Goal: Task Accomplishment & Management: Use online tool/utility

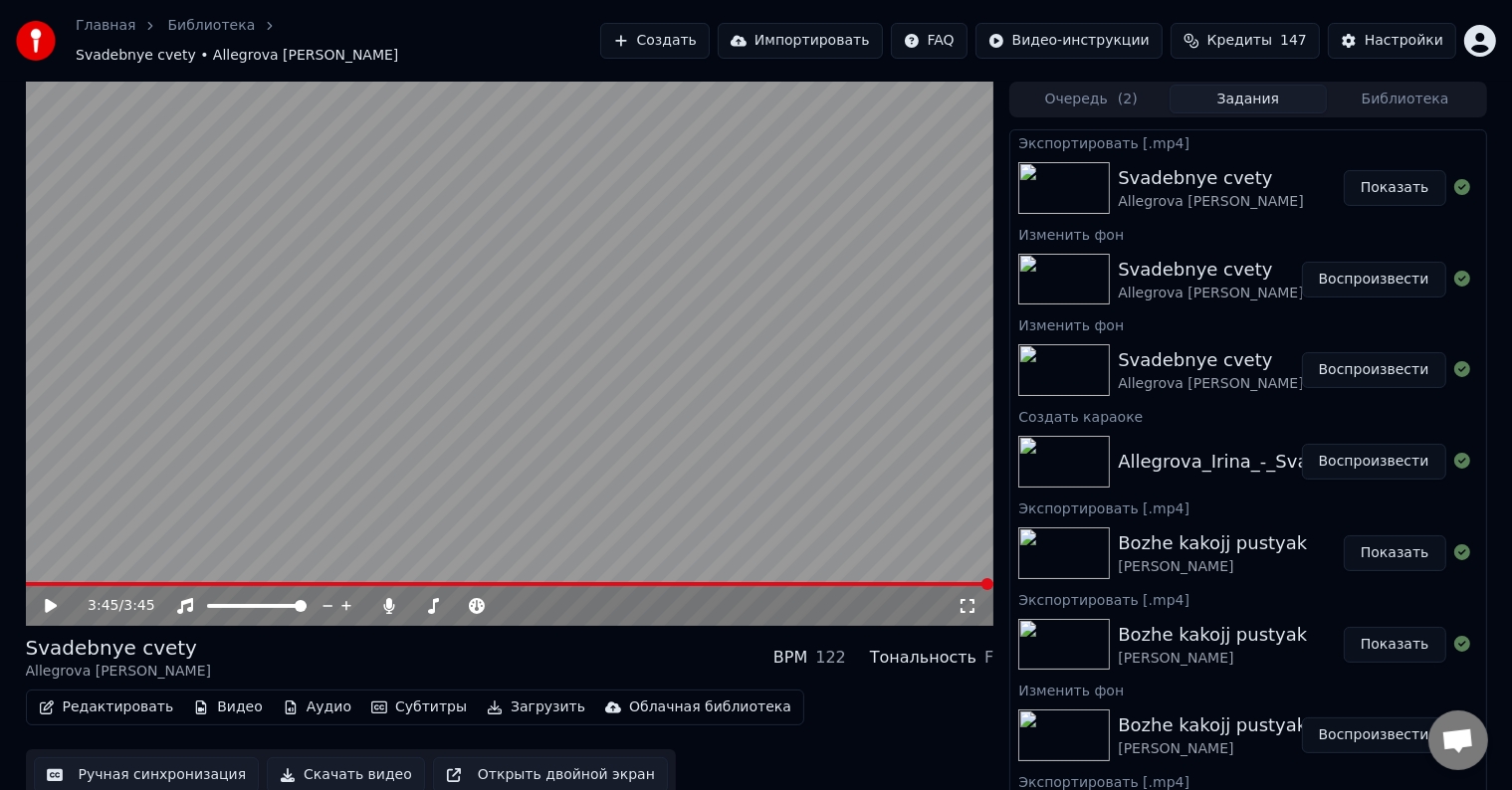
click at [709, 32] on button "Создать" at bounding box center [655, 41] width 110 height 36
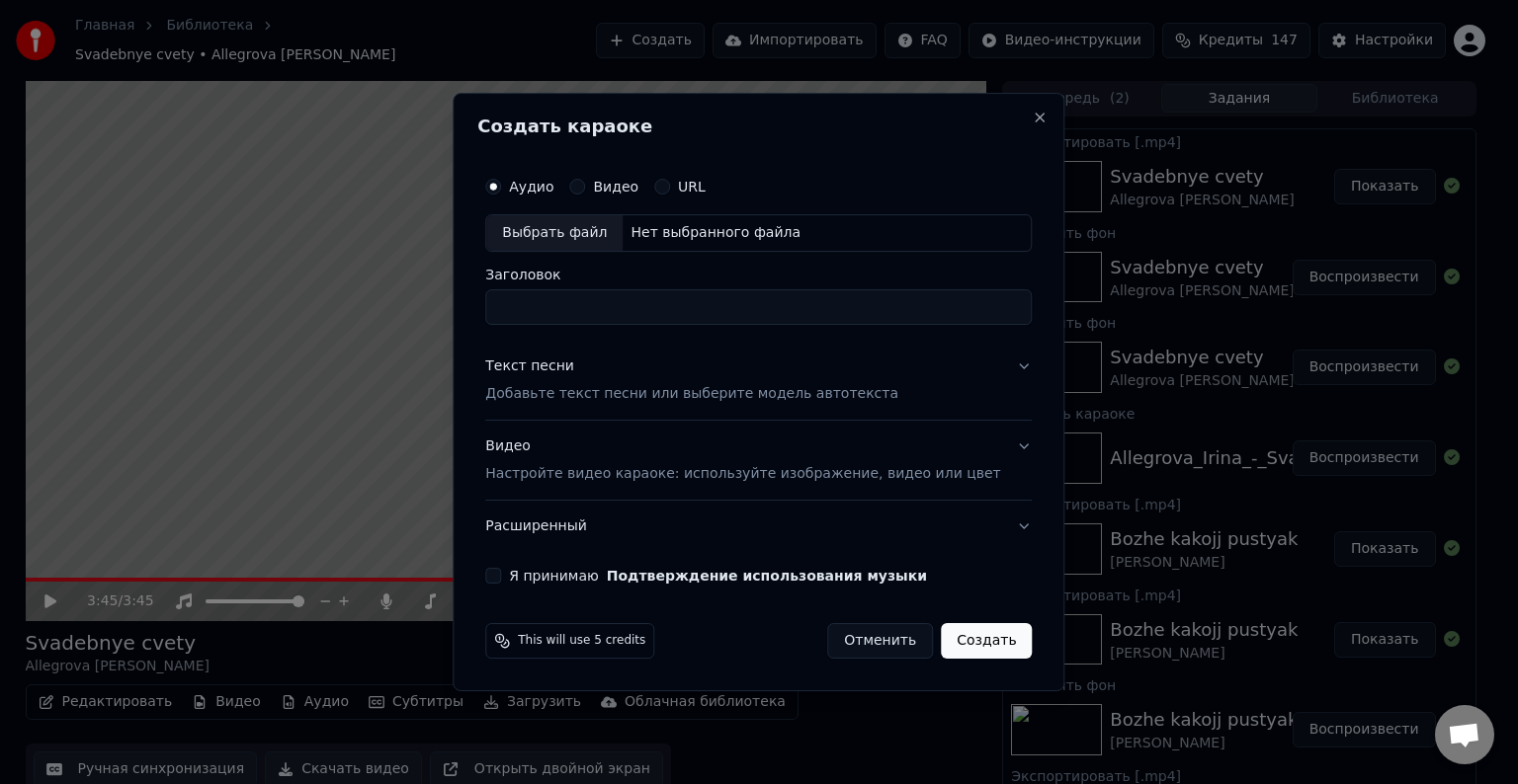
click at [599, 235] on div "Выбрать файл" at bounding box center [555, 234] width 137 height 36
click at [589, 237] on div "Выбрать файл" at bounding box center [555, 234] width 137 height 36
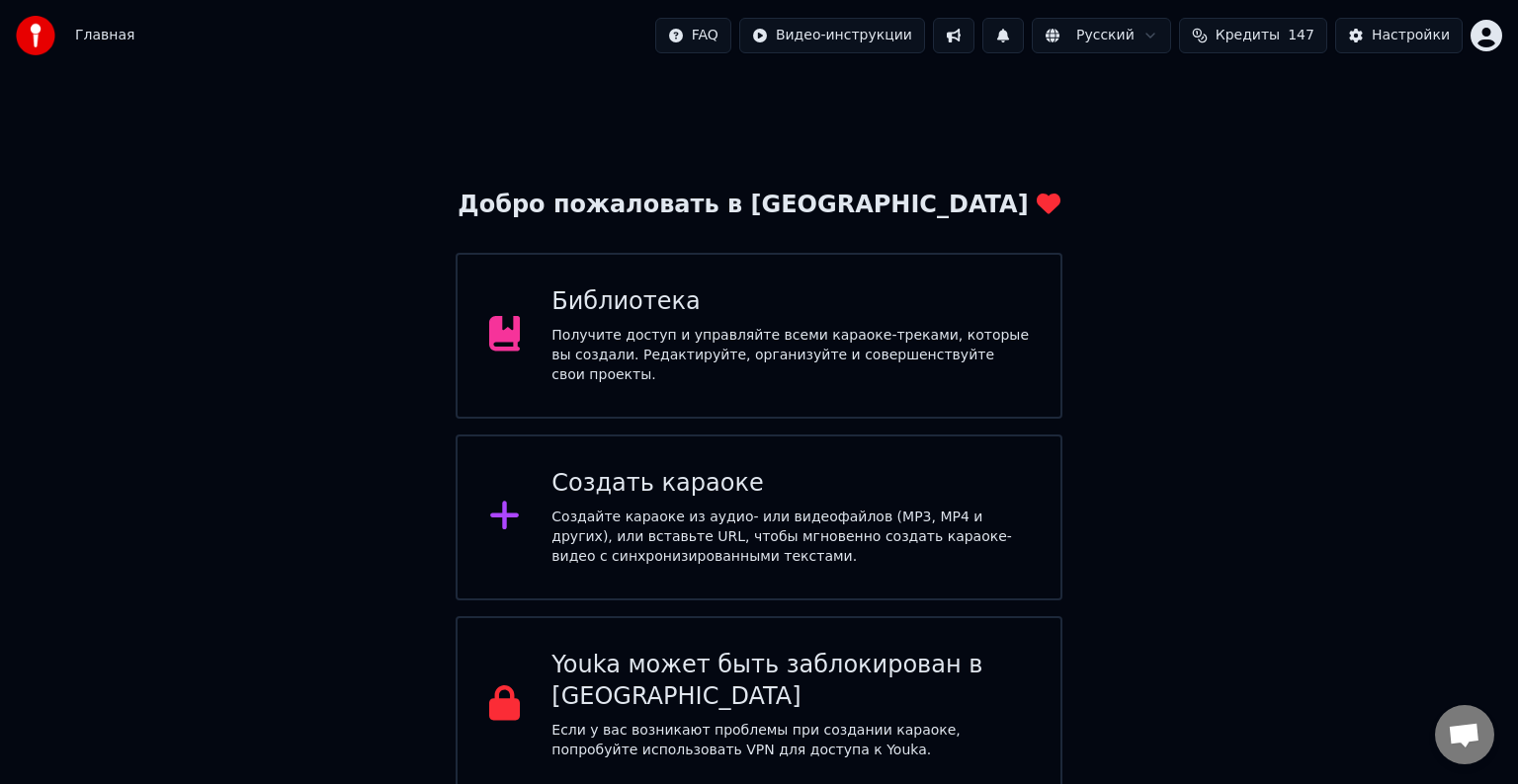
click at [760, 495] on div "Создать караоке Создайте караоке из аудио- или видеофайлов (MP3, MP4 и других),…" at bounding box center [790, 518] width 477 height 99
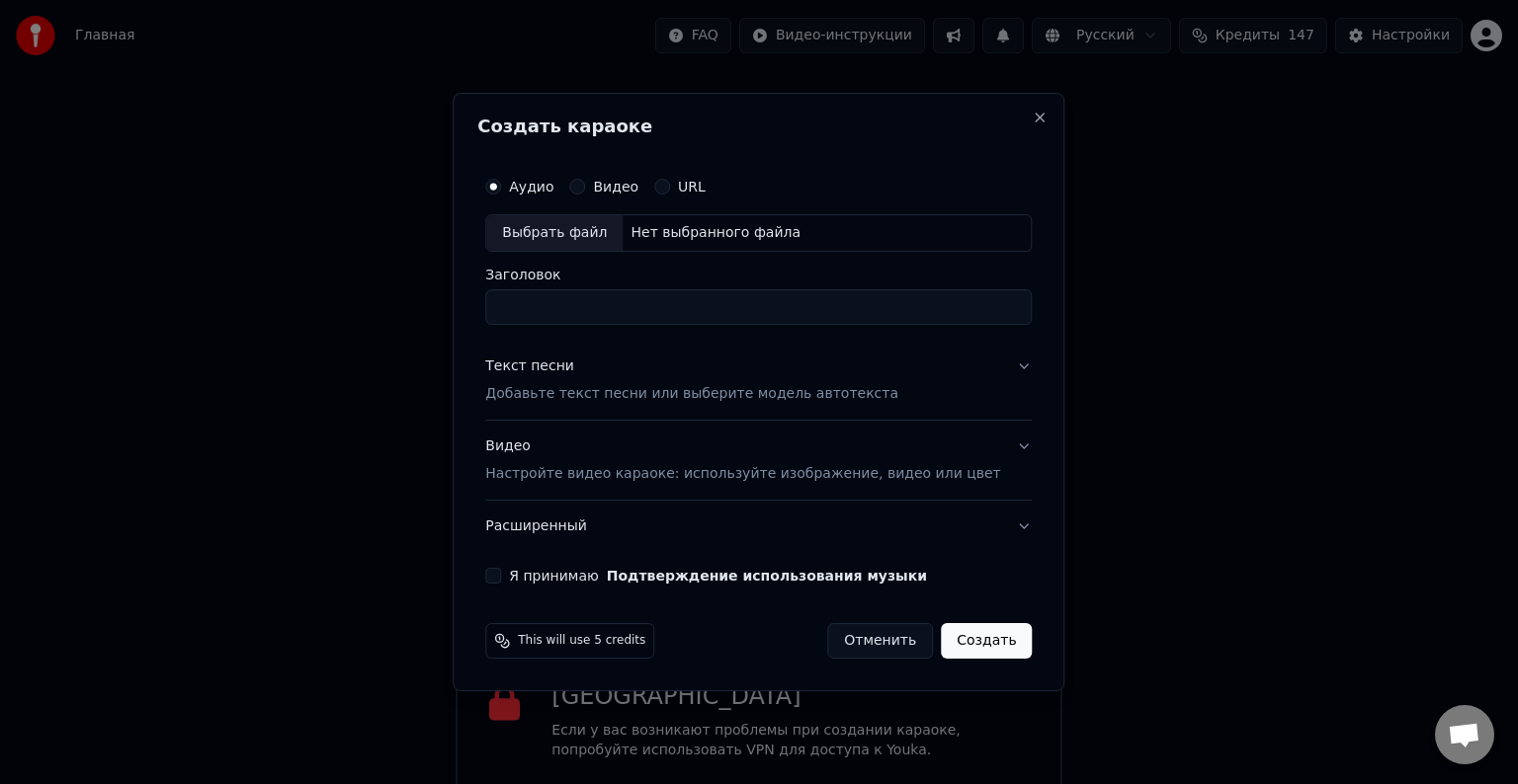
click at [592, 227] on div "Выбрать файл" at bounding box center [555, 234] width 137 height 36
type input "**********"
click at [545, 450] on div "Видео Настройте видео караоке: используйте изображение, видео или цвет" at bounding box center [743, 460] width 515 height 48
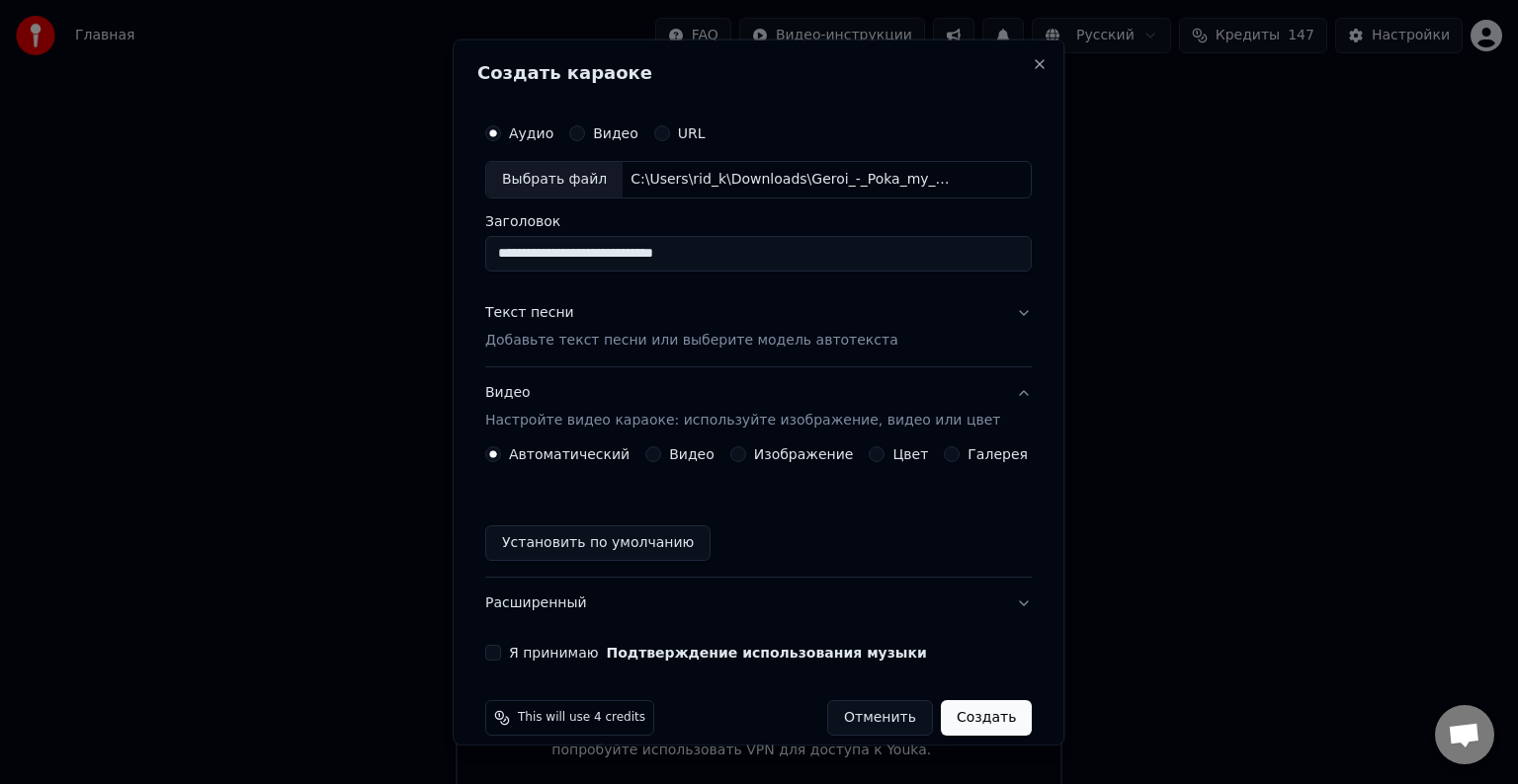
click at [768, 454] on label "Изображение" at bounding box center [803, 454] width 100 height 14
click at [746, 454] on button "Изображение" at bounding box center [738, 454] width 16 height 16
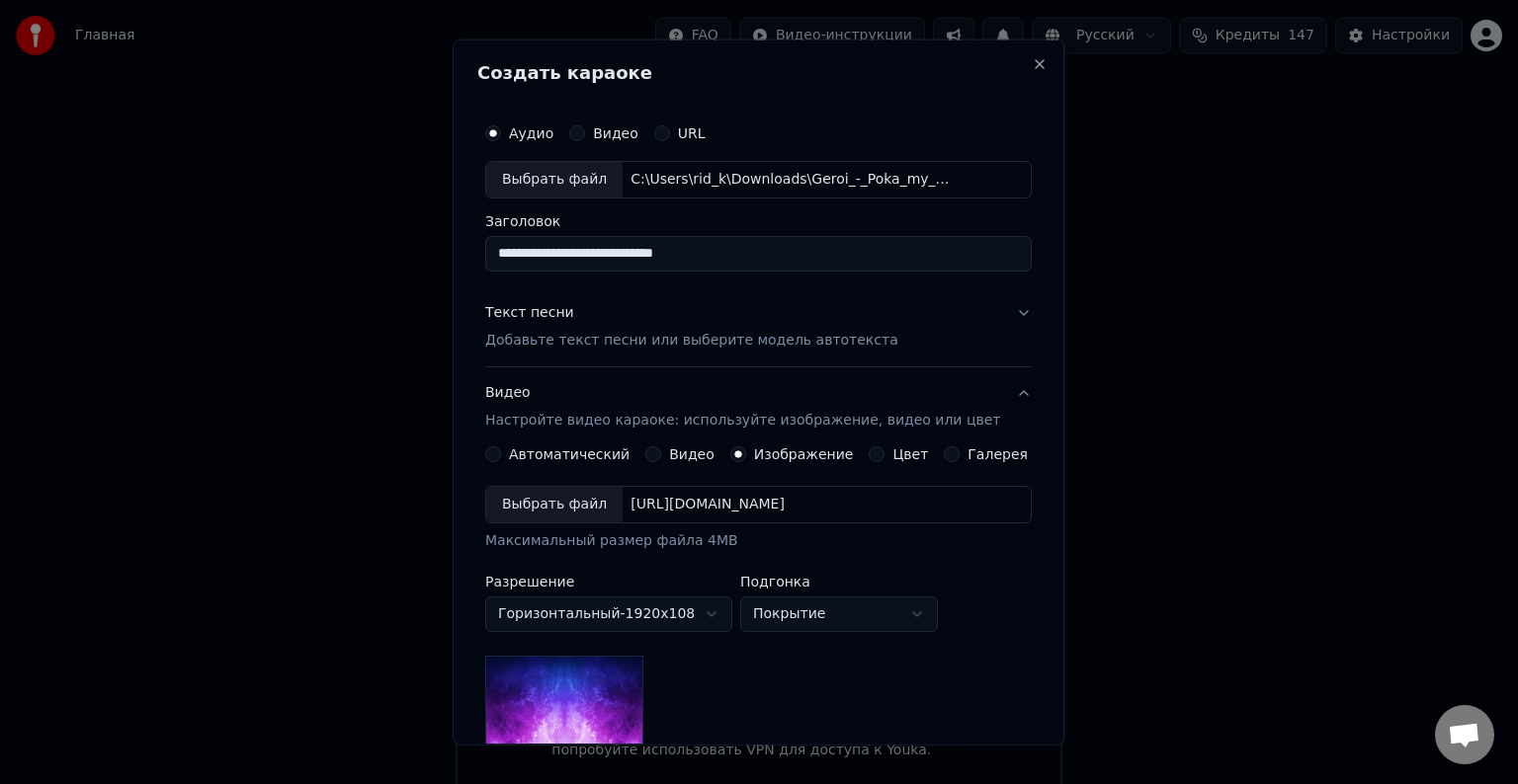
click at [581, 514] on div "Выбрать файл" at bounding box center [555, 505] width 137 height 36
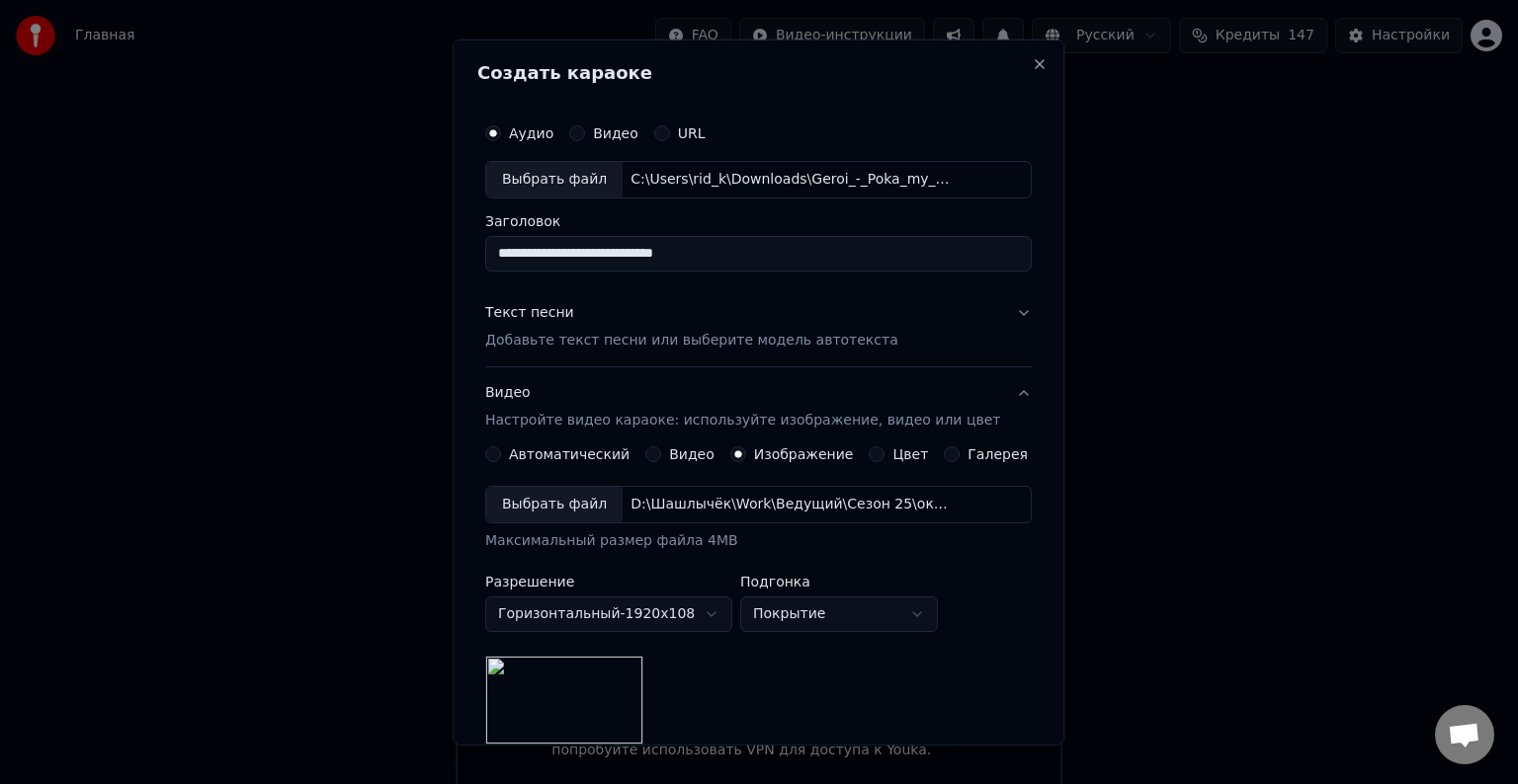
click at [545, 311] on div "Текст песни" at bounding box center [530, 313] width 89 height 20
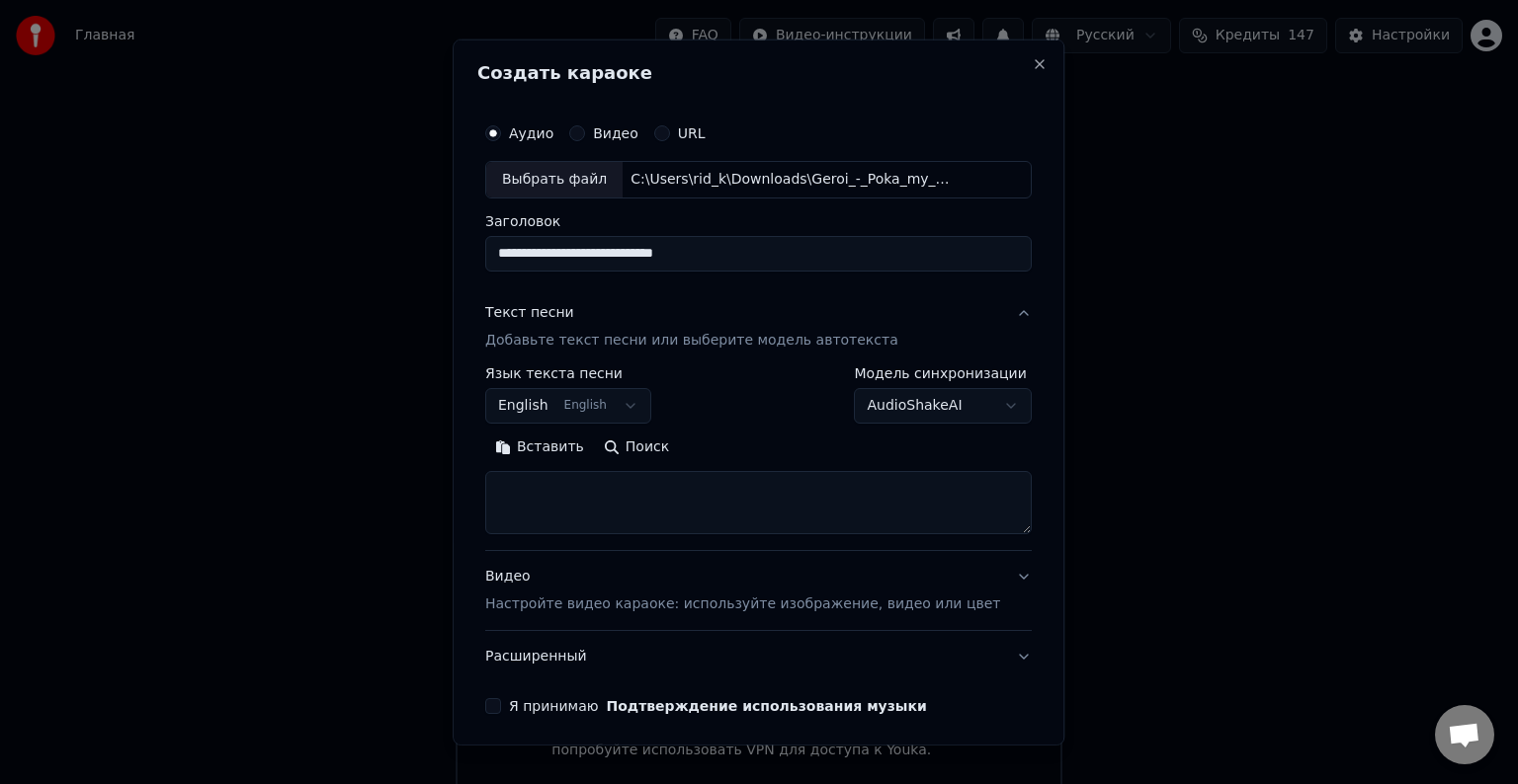
click at [573, 410] on body "Главная FAQ Видео-инструкции Русский Кредиты 147 Настройки Добро пожаловать в Y…" at bounding box center [759, 397] width 1518 height 794
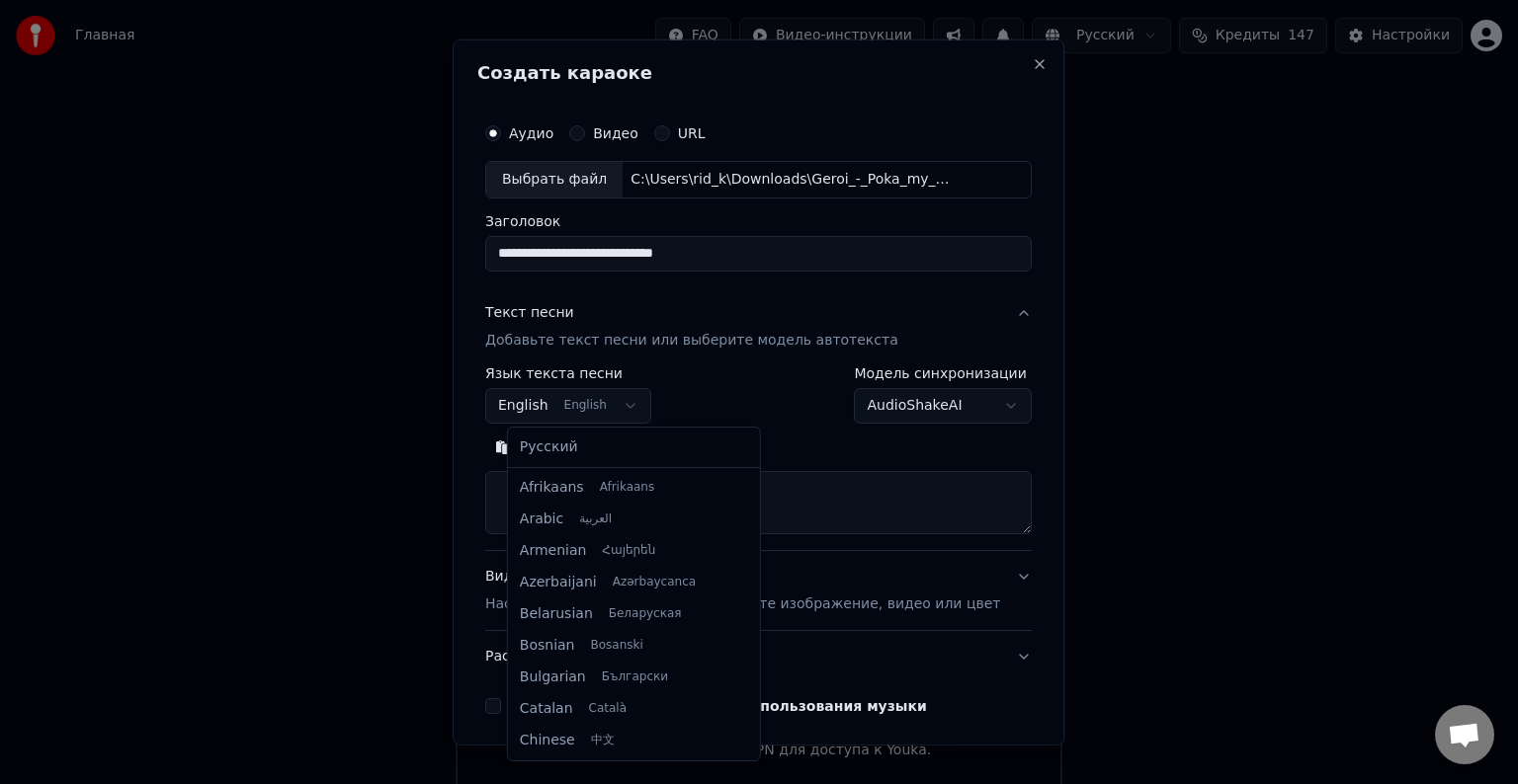
scroll to position [158, 0]
select select "**"
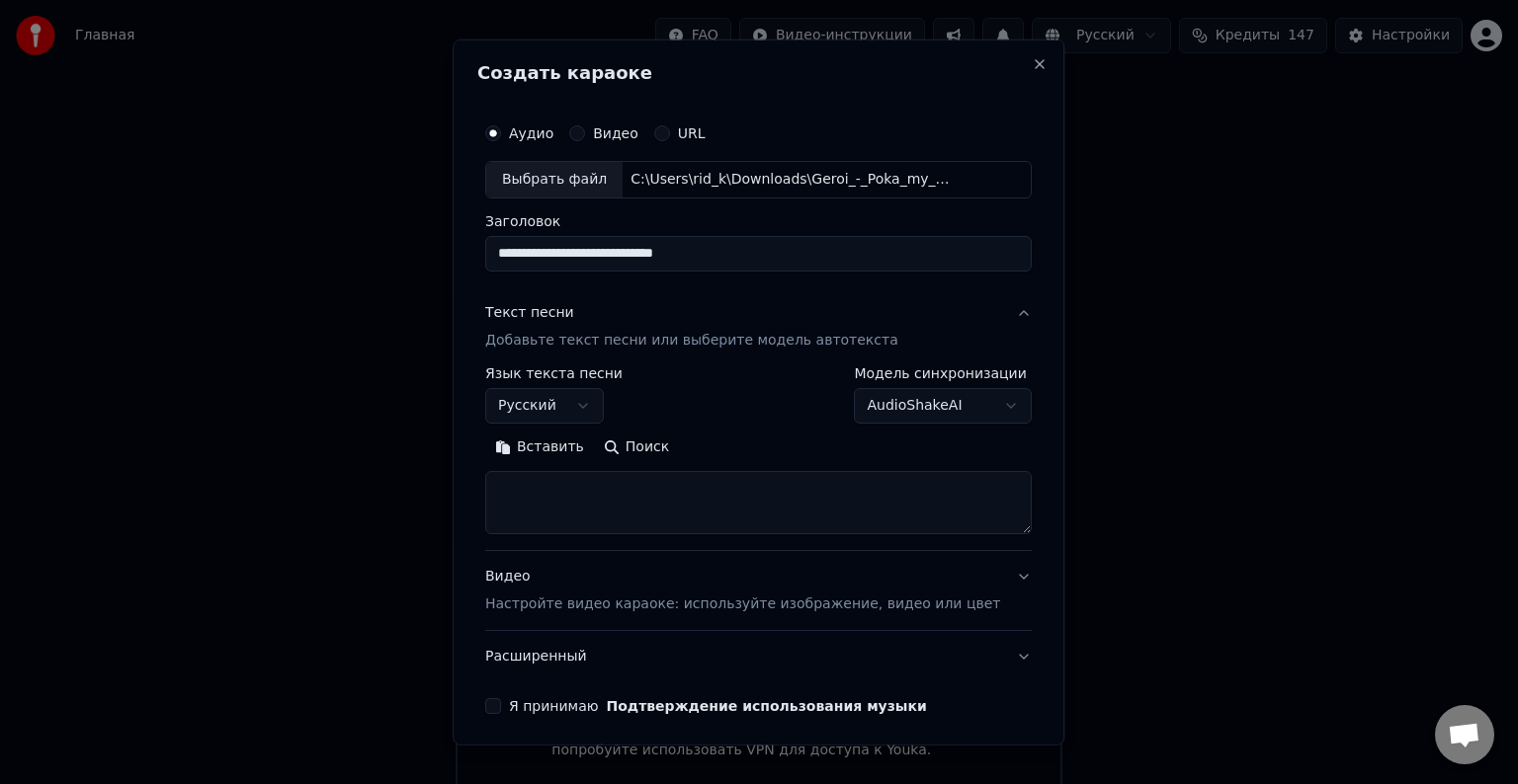
click at [592, 478] on textarea at bounding box center [759, 503] width 547 height 63
click at [577, 448] on button "Вставить" at bounding box center [540, 447] width 109 height 32
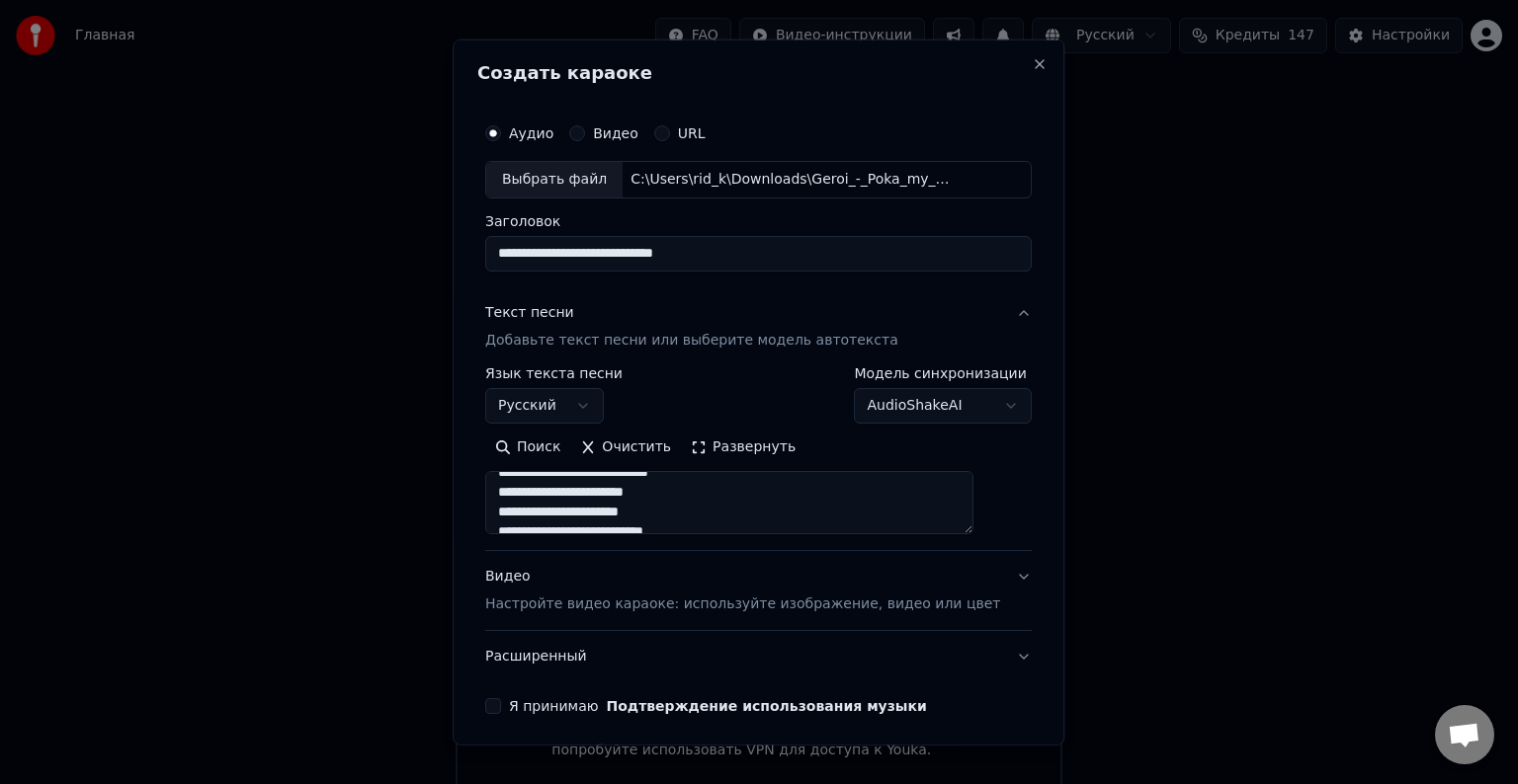
scroll to position [889, 0]
click at [531, 706] on label "Я принимаю Подтверждение использования музыки" at bounding box center [718, 706] width 418 height 14
click at [501, 706] on button "Я принимаю Подтверждение использования музыки" at bounding box center [493, 706] width 16 height 16
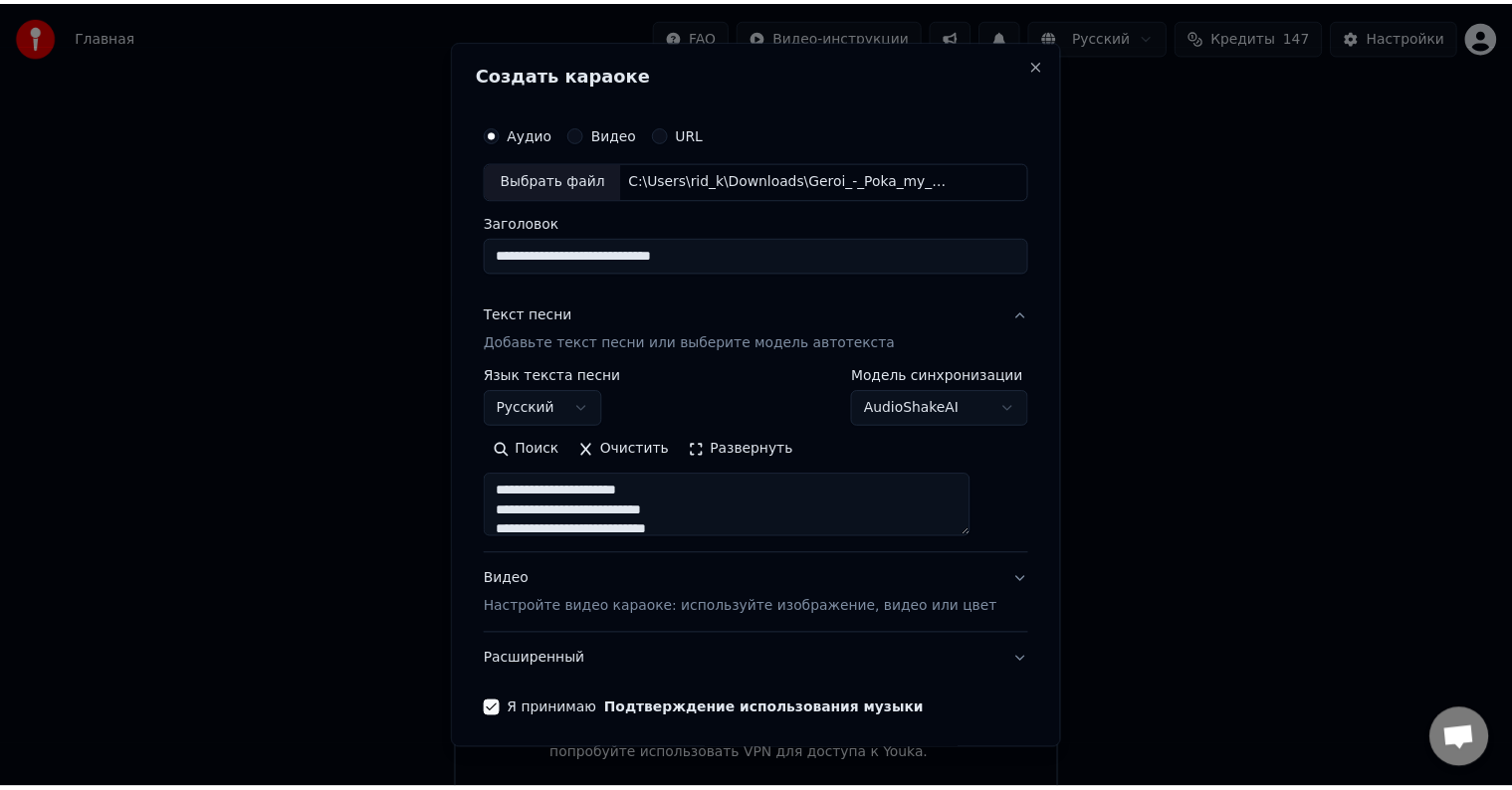
scroll to position [76, 0]
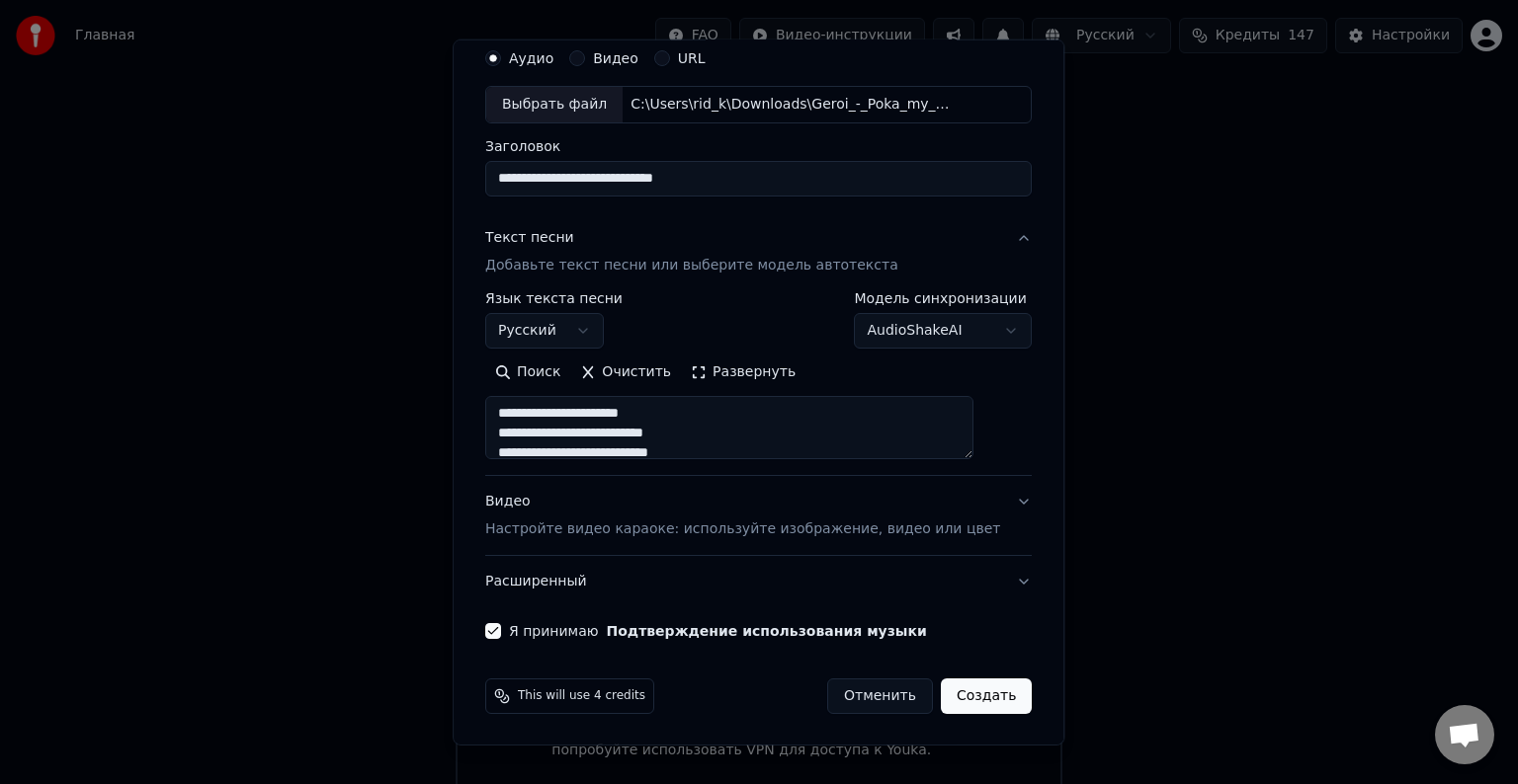
click at [945, 691] on button "Создать" at bounding box center [986, 696] width 91 height 36
type textarea "**********"
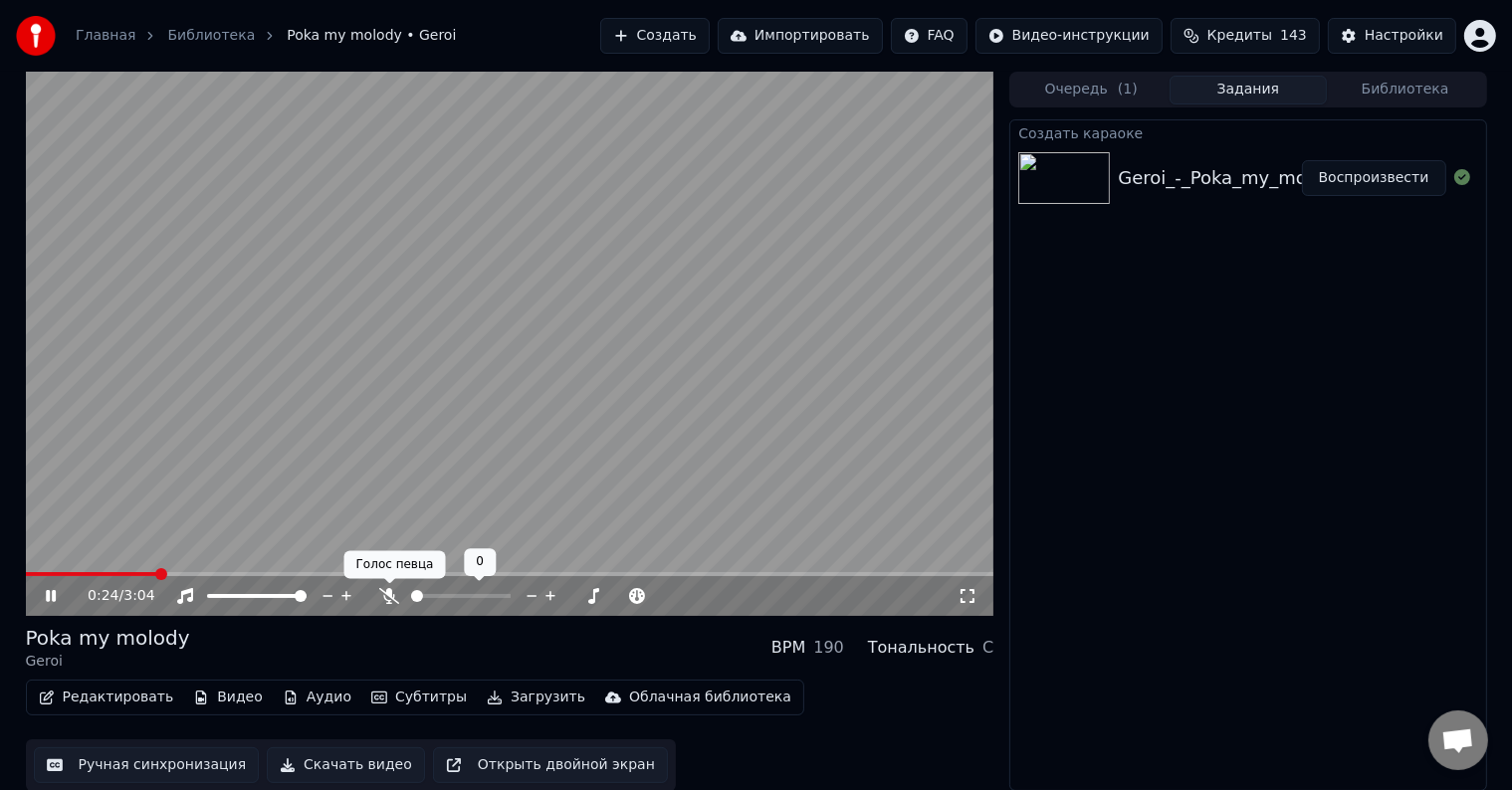
click at [382, 601] on icon at bounding box center [389, 596] width 20 height 16
click at [55, 594] on icon at bounding box center [51, 596] width 10 height 12
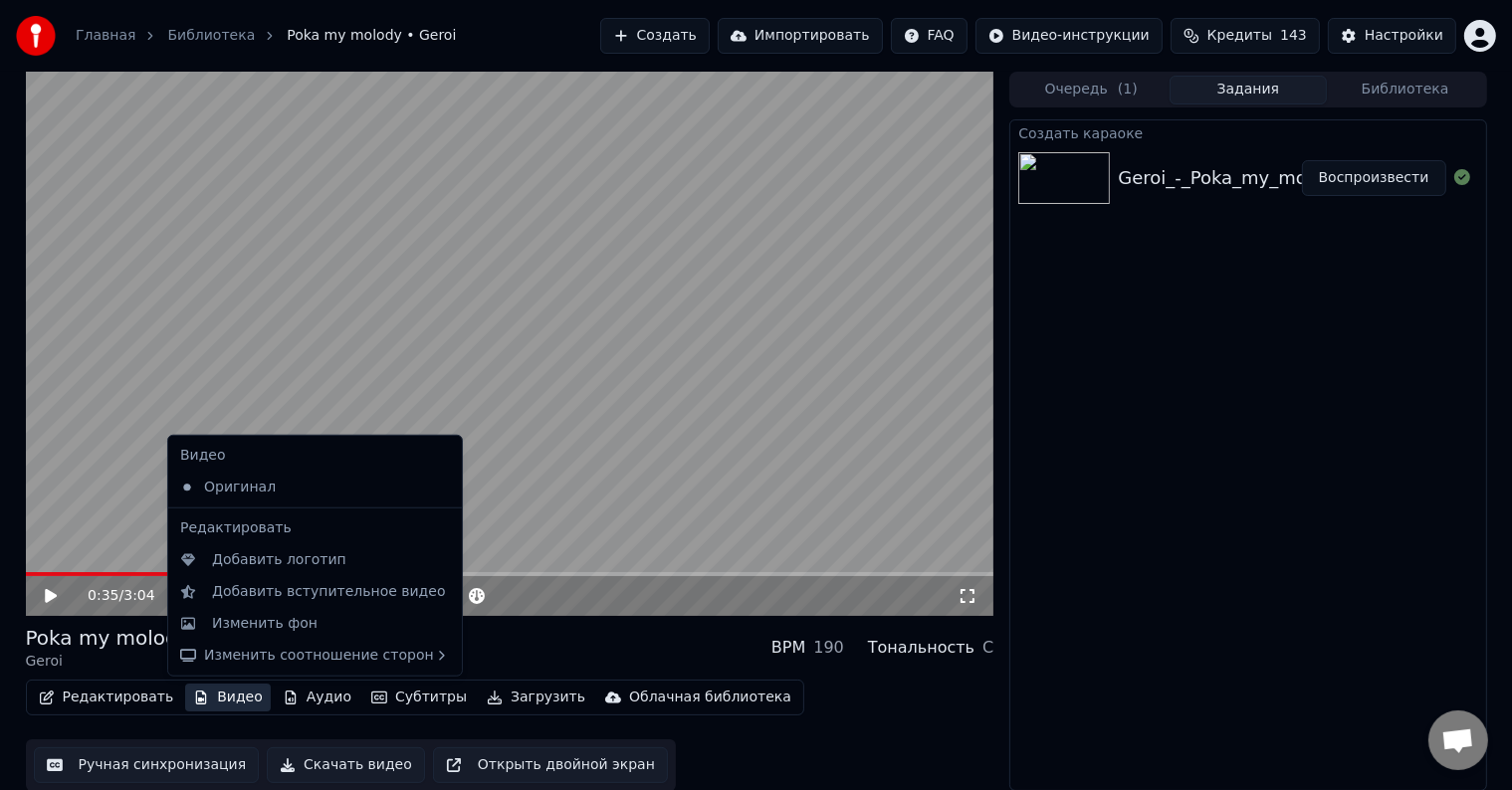
click at [224, 697] on button "Видео" at bounding box center [228, 697] width 86 height 28
click at [293, 627] on div "Изменить фон" at bounding box center [265, 624] width 106 height 20
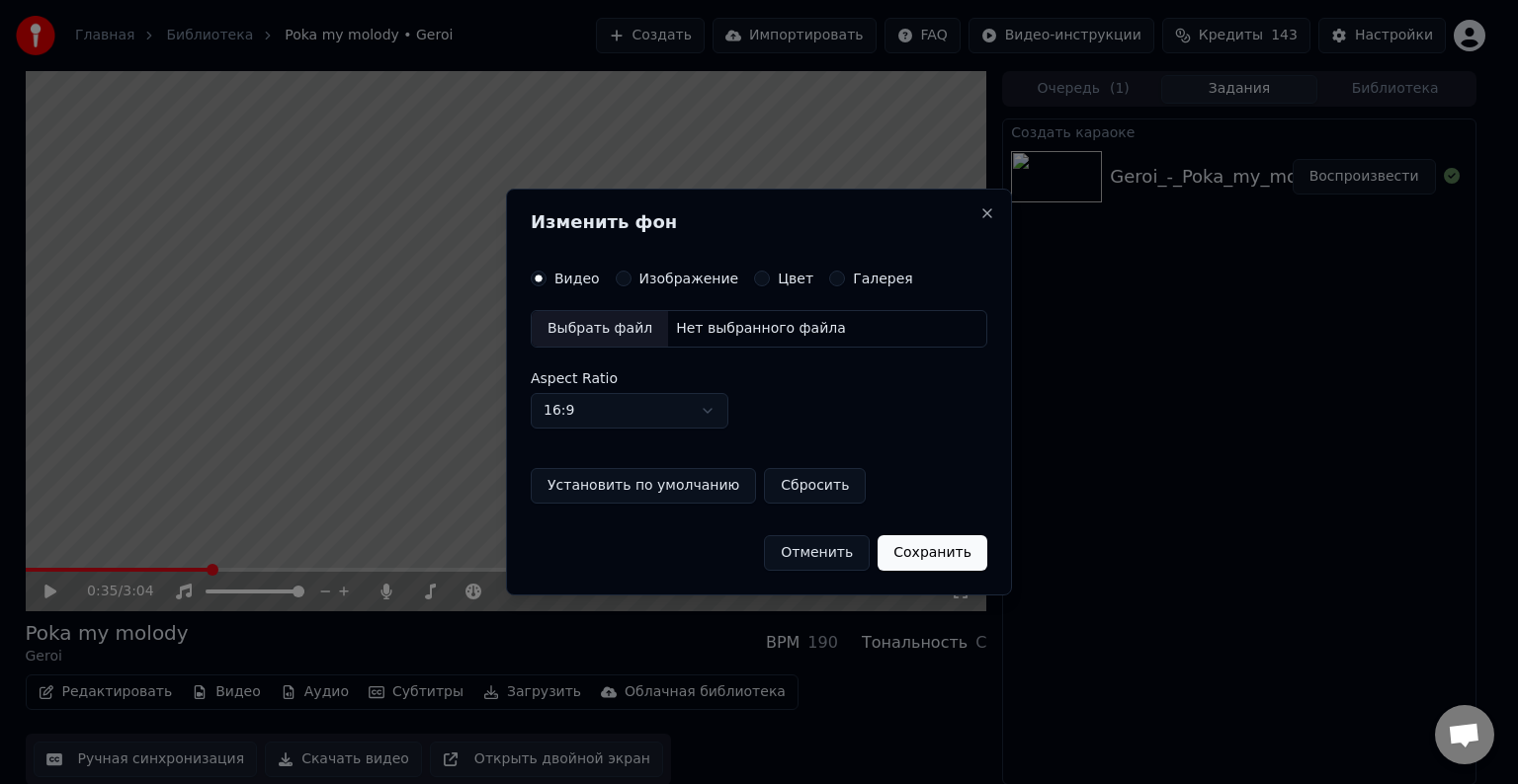
click at [649, 272] on label "Изображение" at bounding box center [689, 278] width 100 height 14
click at [632, 272] on button "Изображение" at bounding box center [624, 278] width 16 height 16
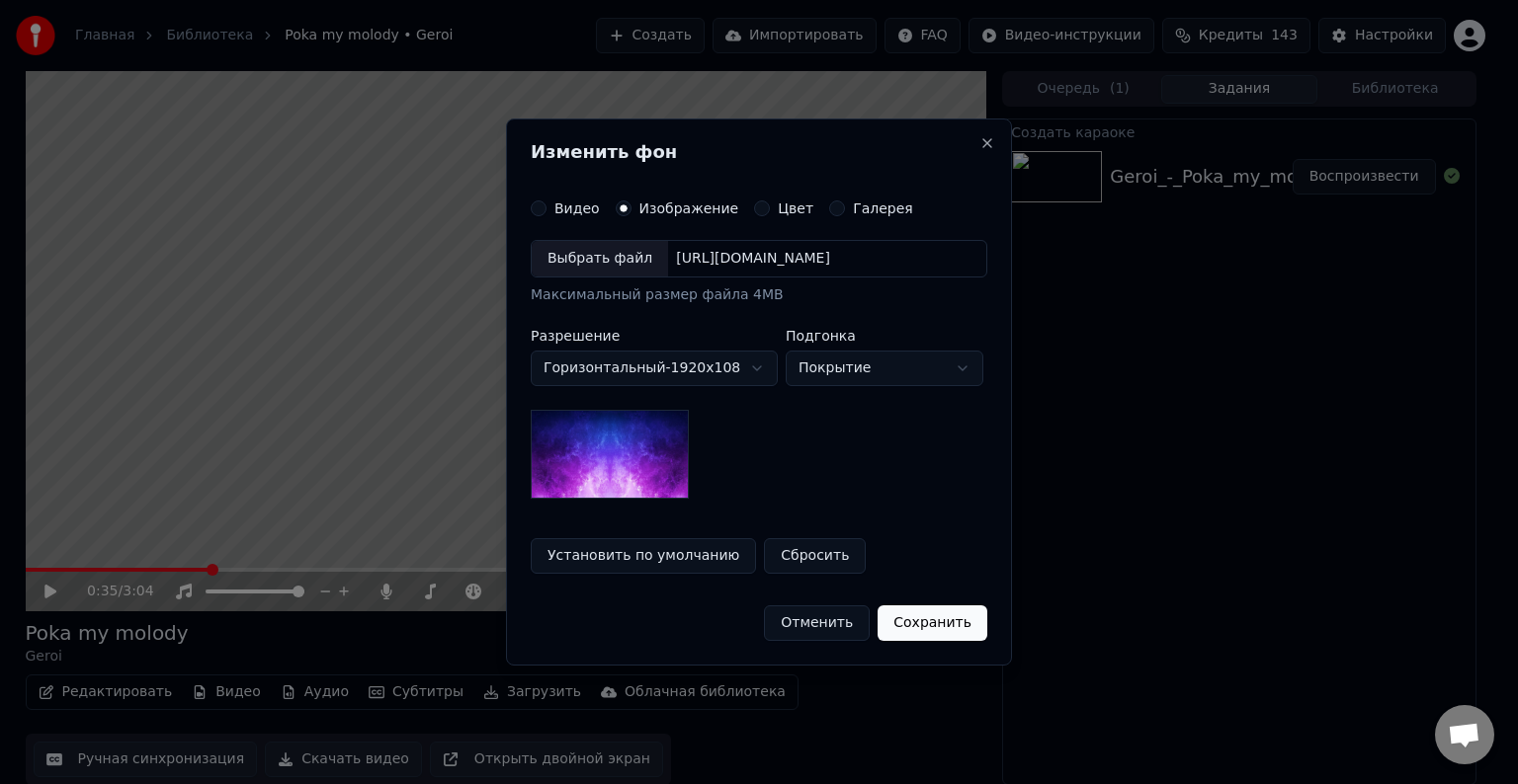
click at [634, 260] on div "Выбрать файл" at bounding box center [600, 258] width 137 height 36
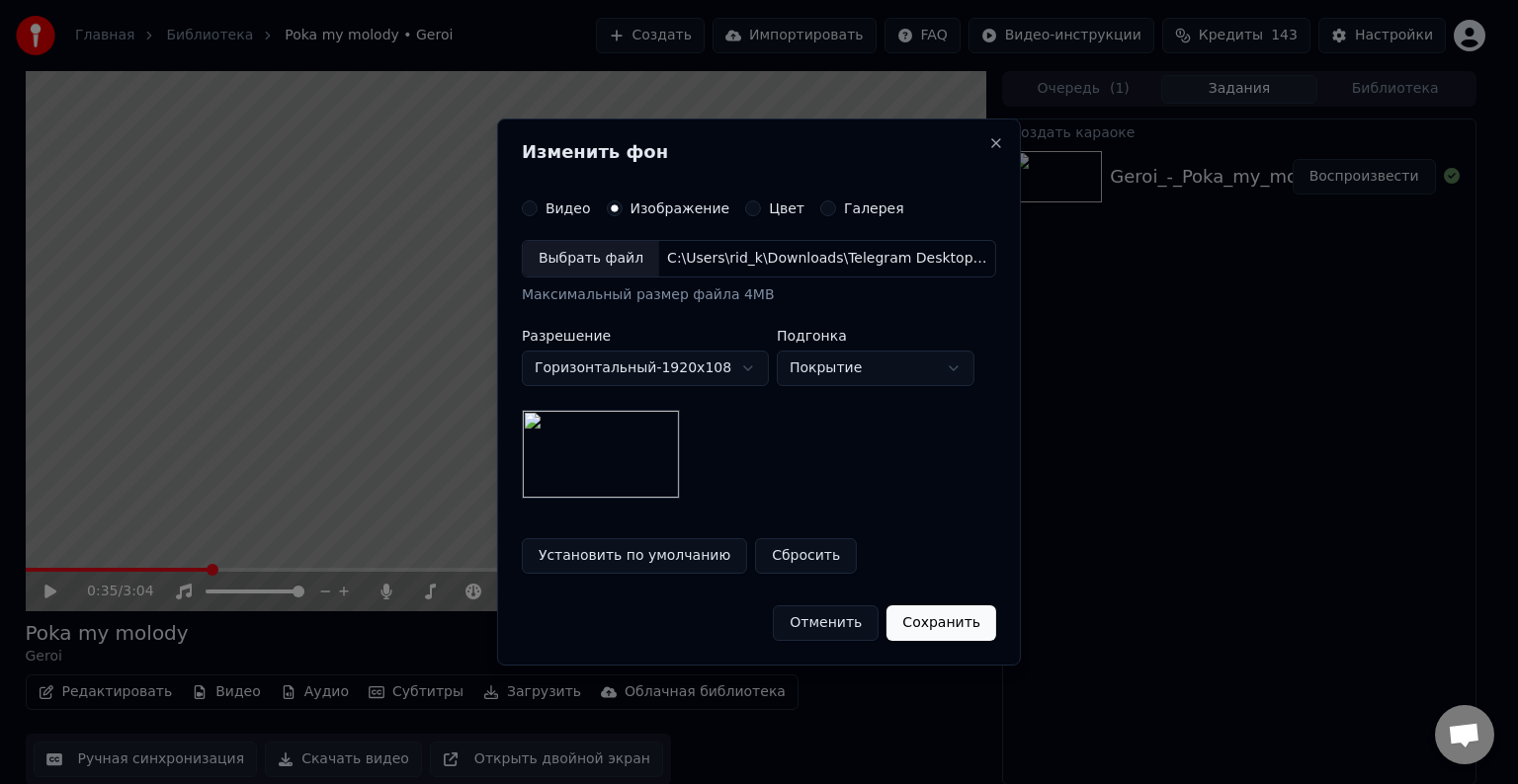
click at [934, 622] on button "Сохранить" at bounding box center [941, 624] width 110 height 36
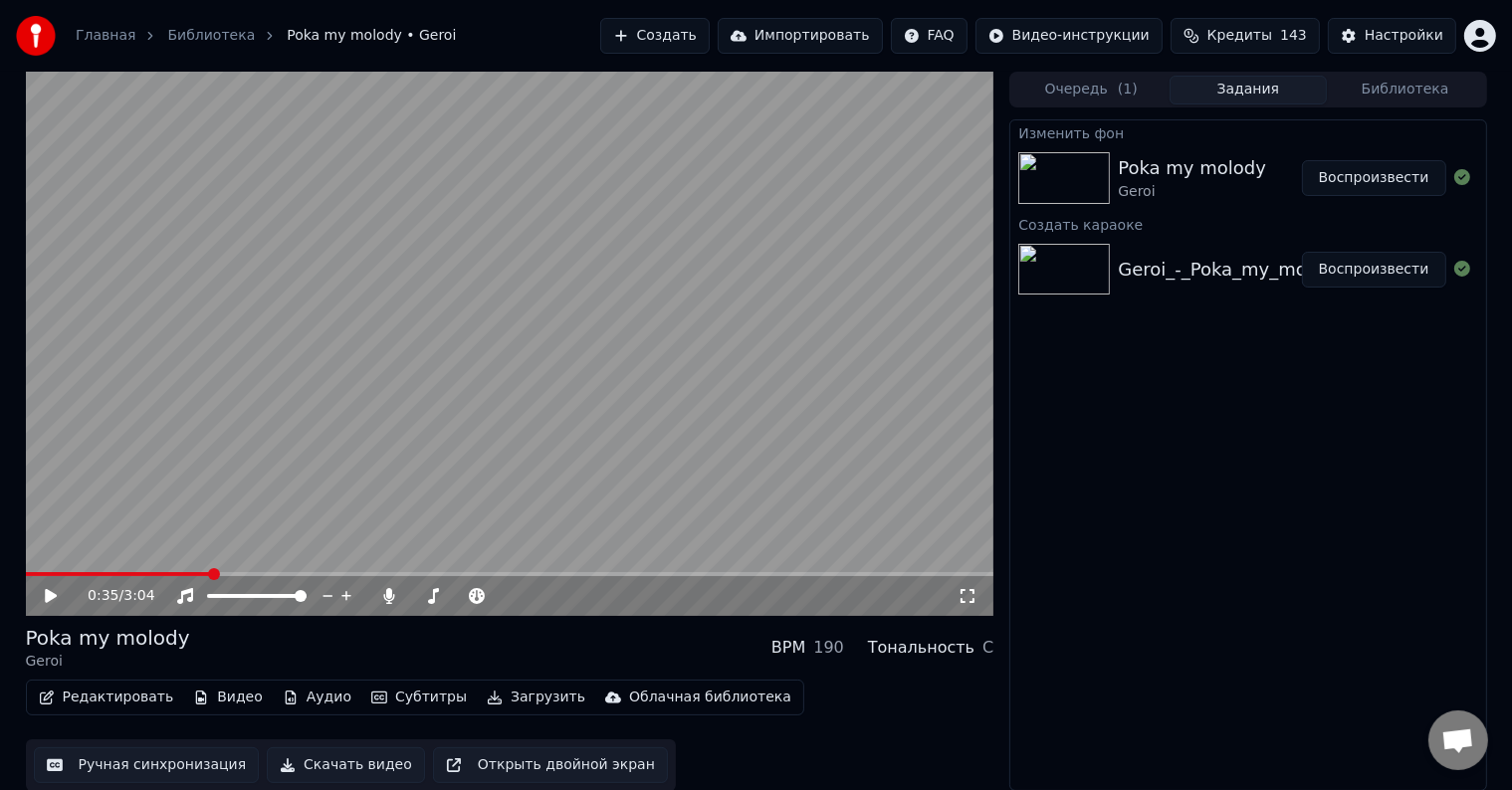
click at [1366, 169] on button "Воспроизвести" at bounding box center [1373, 179] width 145 height 36
click at [49, 593] on icon at bounding box center [51, 596] width 10 height 12
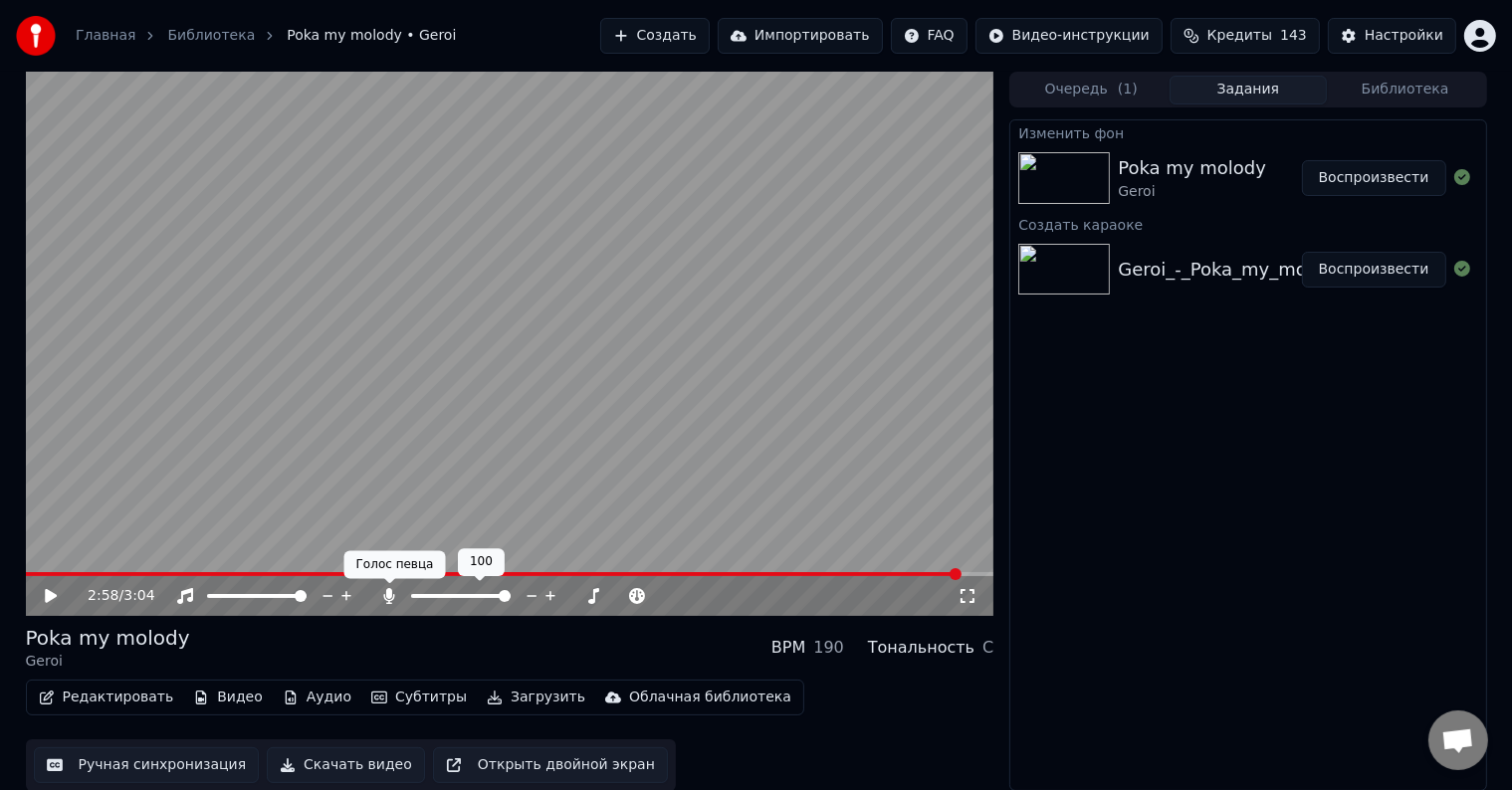
click at [389, 594] on icon at bounding box center [389, 596] width 11 height 16
click at [389, 593] on icon at bounding box center [389, 596] width 20 height 16
click at [109, 694] on button "Редактировать" at bounding box center [107, 697] width 152 height 28
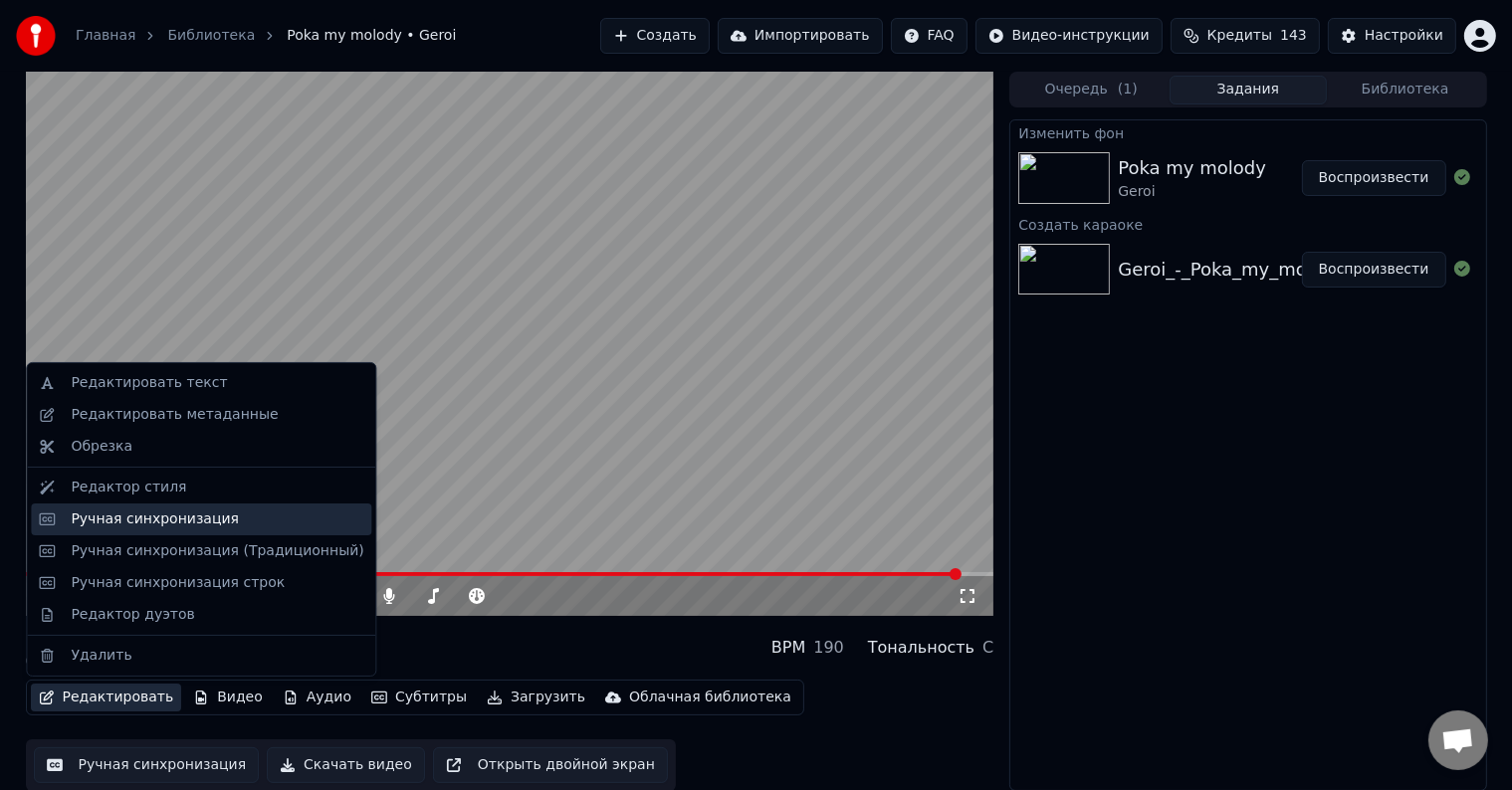
click at [155, 523] on div "Ручная синхронизация" at bounding box center [155, 520] width 169 height 20
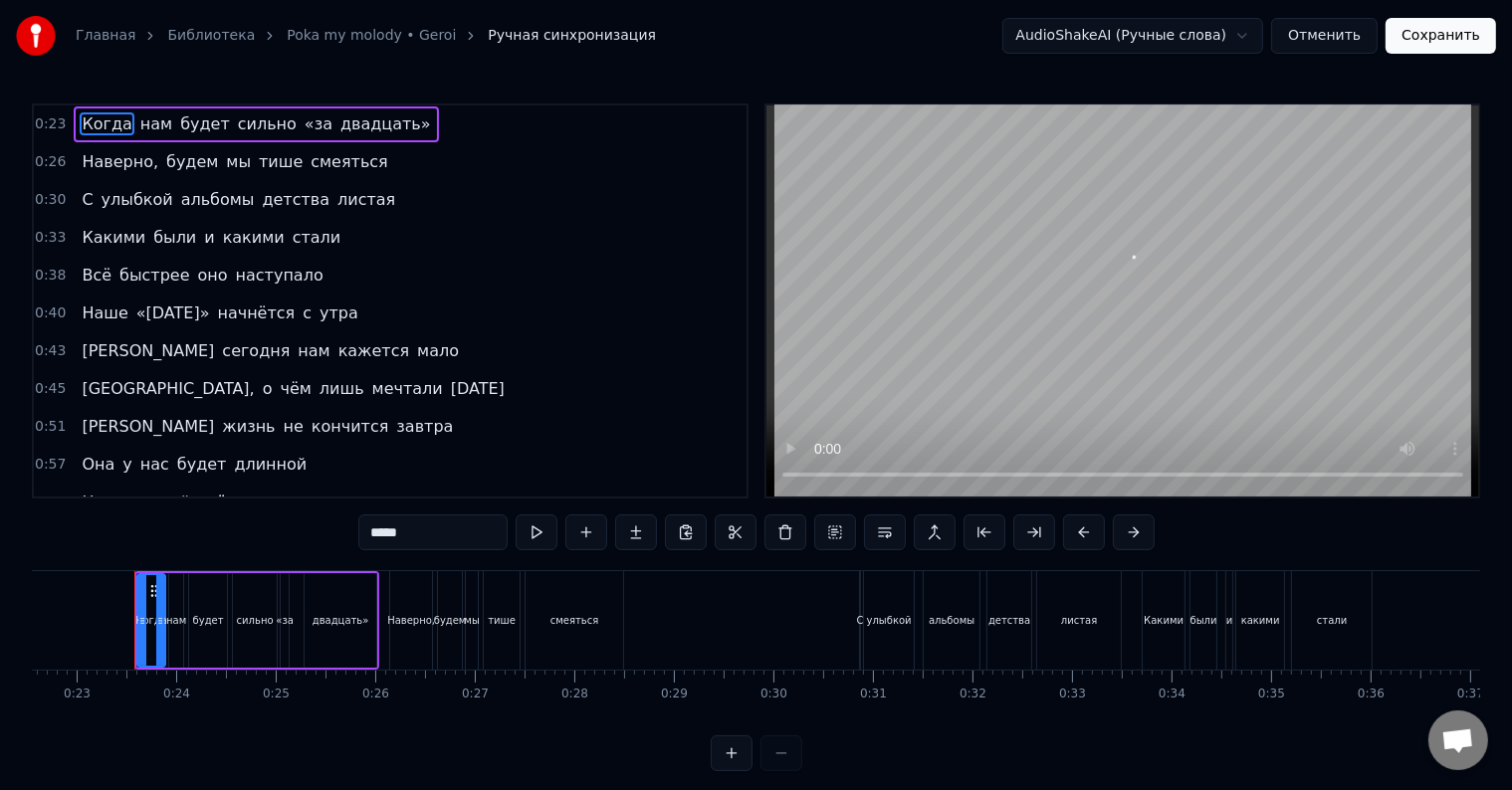
scroll to position [0, 2246]
click at [82, 347] on span "А" at bounding box center [148, 350] width 137 height 23
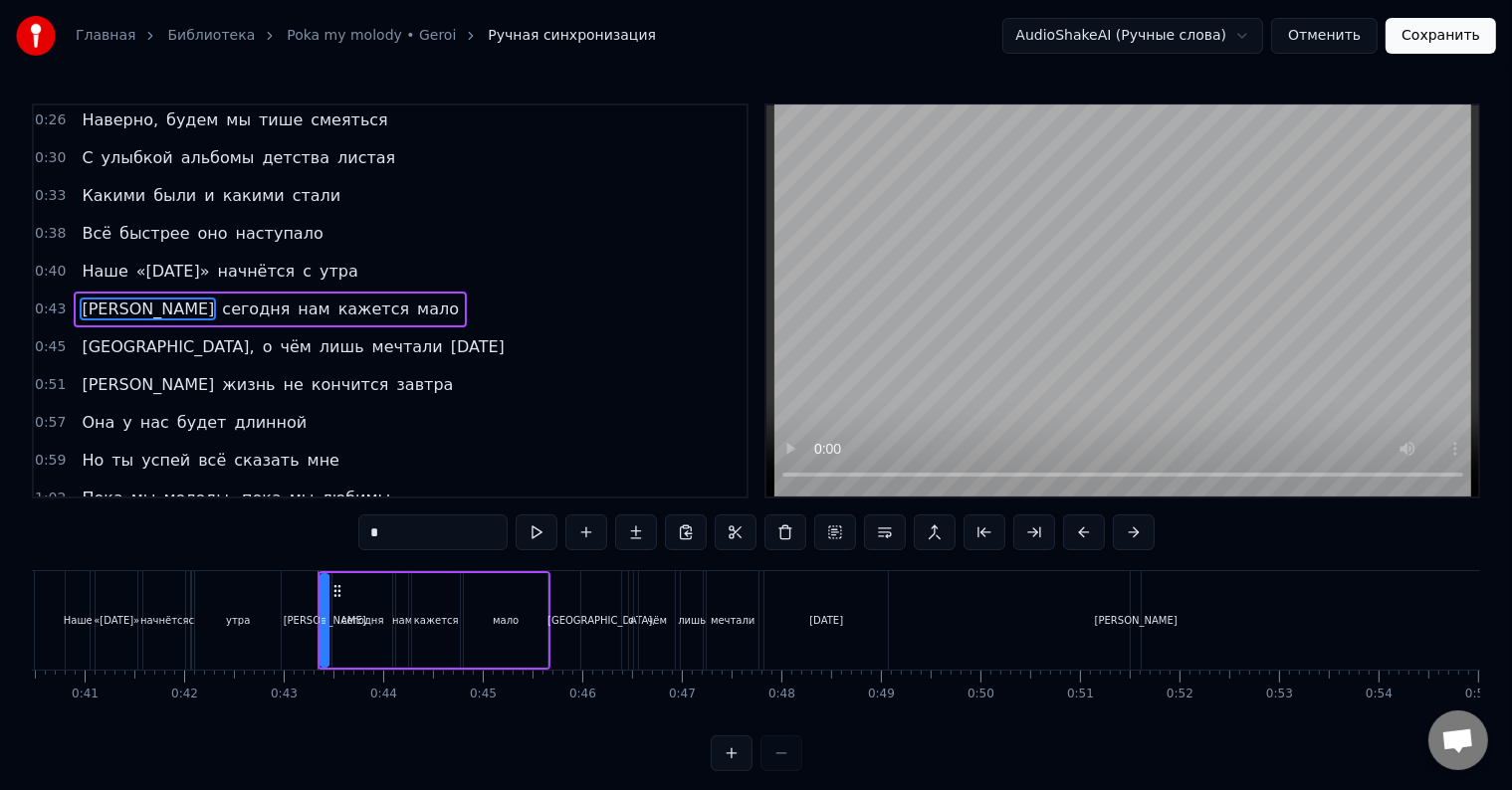
scroll to position [0, 4213]
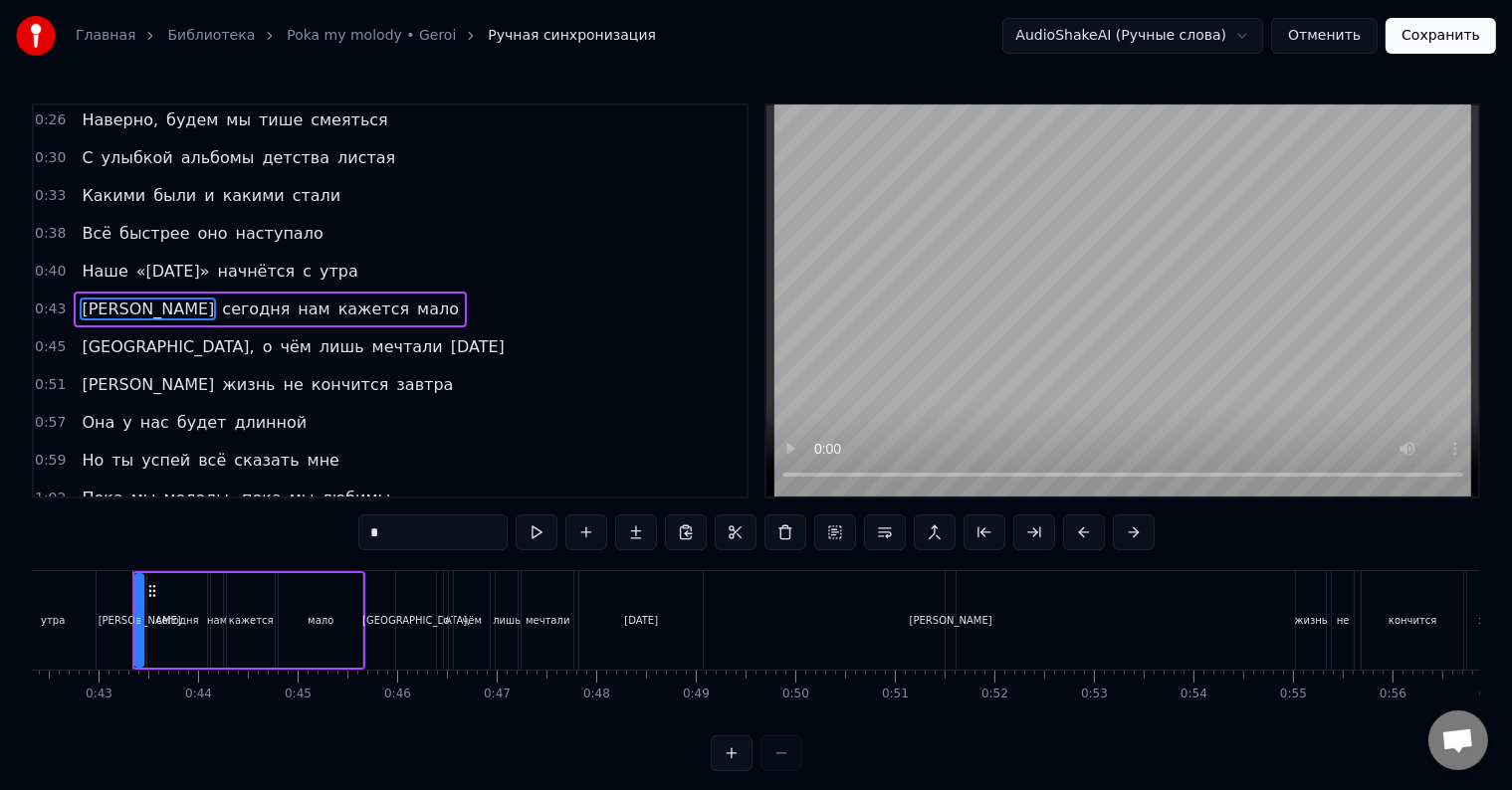
click at [86, 378] on span "А" at bounding box center [148, 384] width 137 height 23
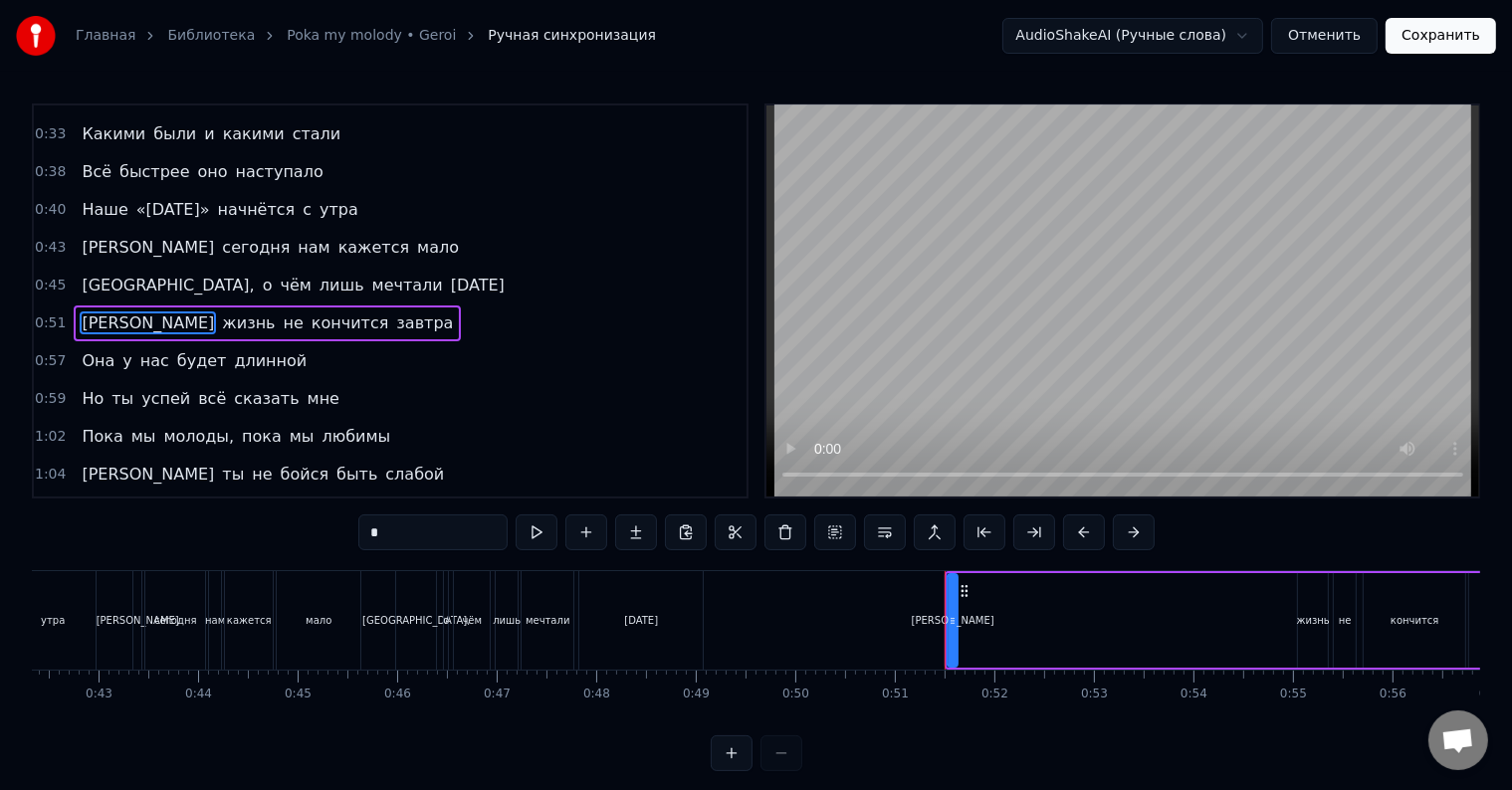
scroll to position [116, 0]
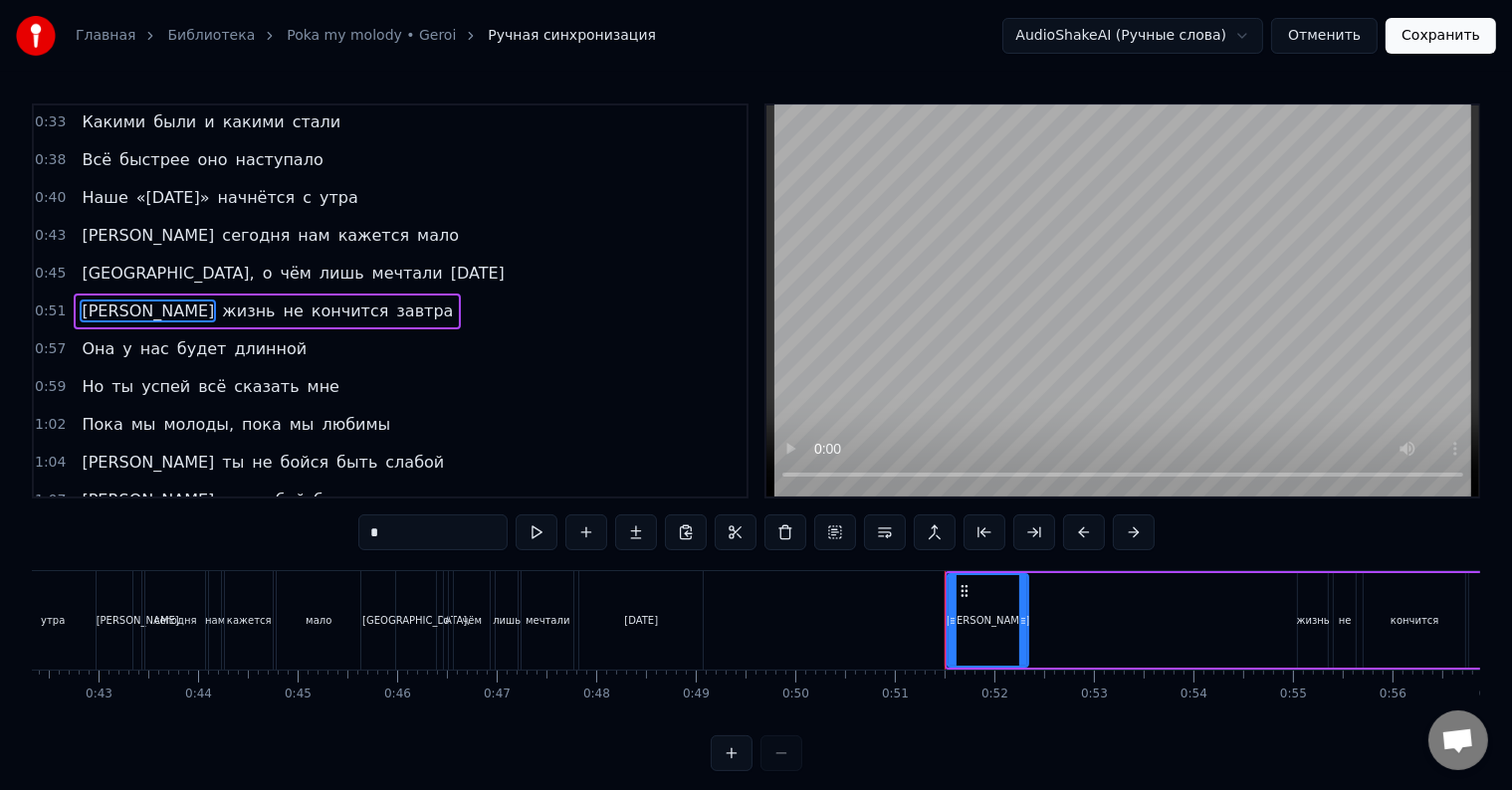
drag, startPoint x: 954, startPoint y: 615, endPoint x: 1025, endPoint y: 613, distance: 71.0
click at [1025, 613] on icon at bounding box center [1023, 621] width 8 height 16
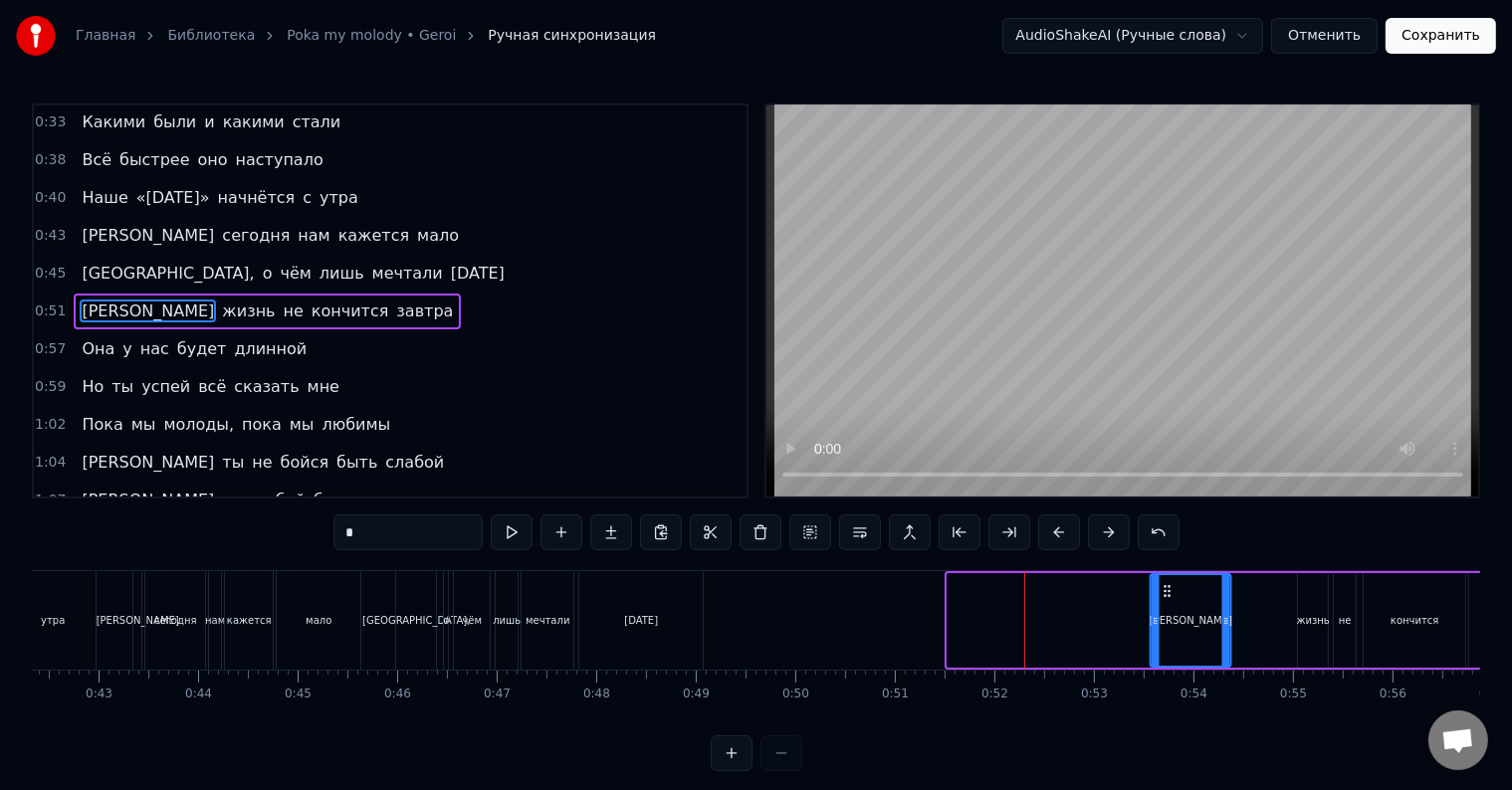
drag, startPoint x: 959, startPoint y: 588, endPoint x: 1161, endPoint y: 580, distance: 202.2
click at [1161, 580] on div "А" at bounding box center [1189, 620] width 79 height 91
drag, startPoint x: 1155, startPoint y: 594, endPoint x: 1120, endPoint y: 604, distance: 36.4
click at [1120, 604] on div at bounding box center [1119, 620] width 8 height 91
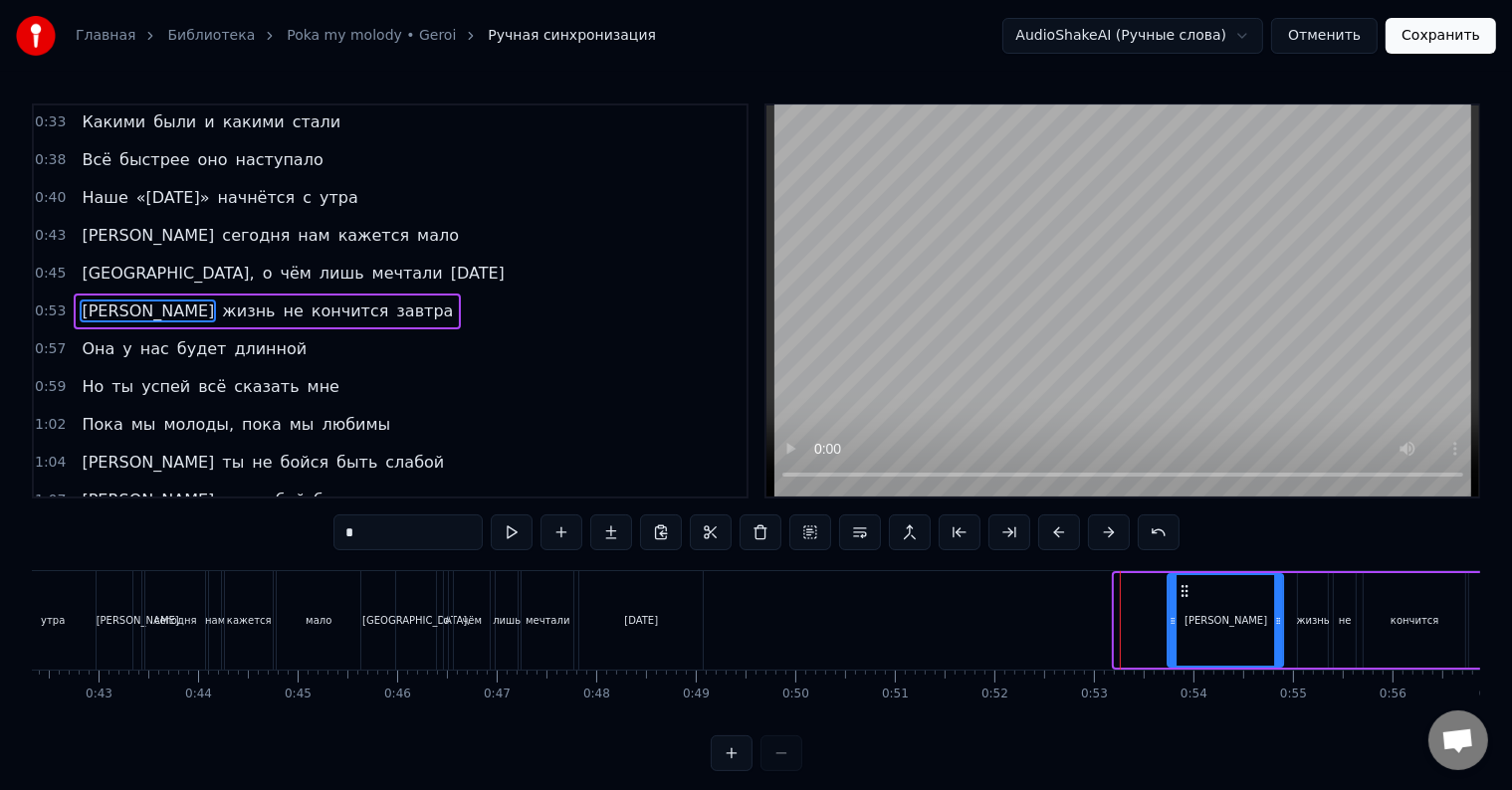
drag, startPoint x: 1130, startPoint y: 590, endPoint x: 1183, endPoint y: 586, distance: 53.2
click at [1183, 586] on icon at bounding box center [1184, 592] width 16 height 16
drag, startPoint x: 1169, startPoint y: 605, endPoint x: 1238, endPoint y: 613, distance: 69.5
click at [1225, 606] on div at bounding box center [1227, 620] width 8 height 91
click at [95, 263] on span "Того," at bounding box center [168, 272] width 177 height 23
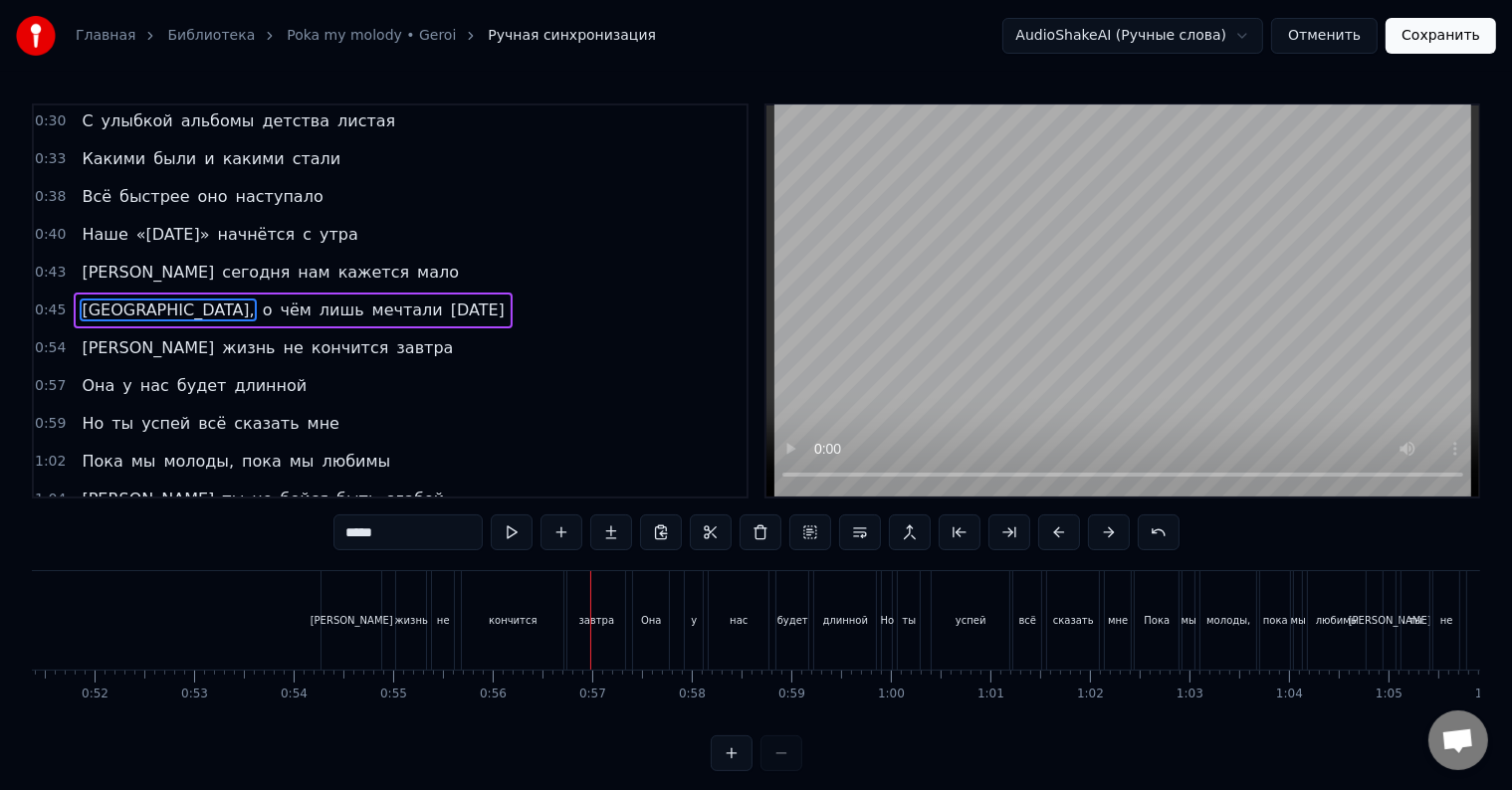
scroll to position [0, 5072]
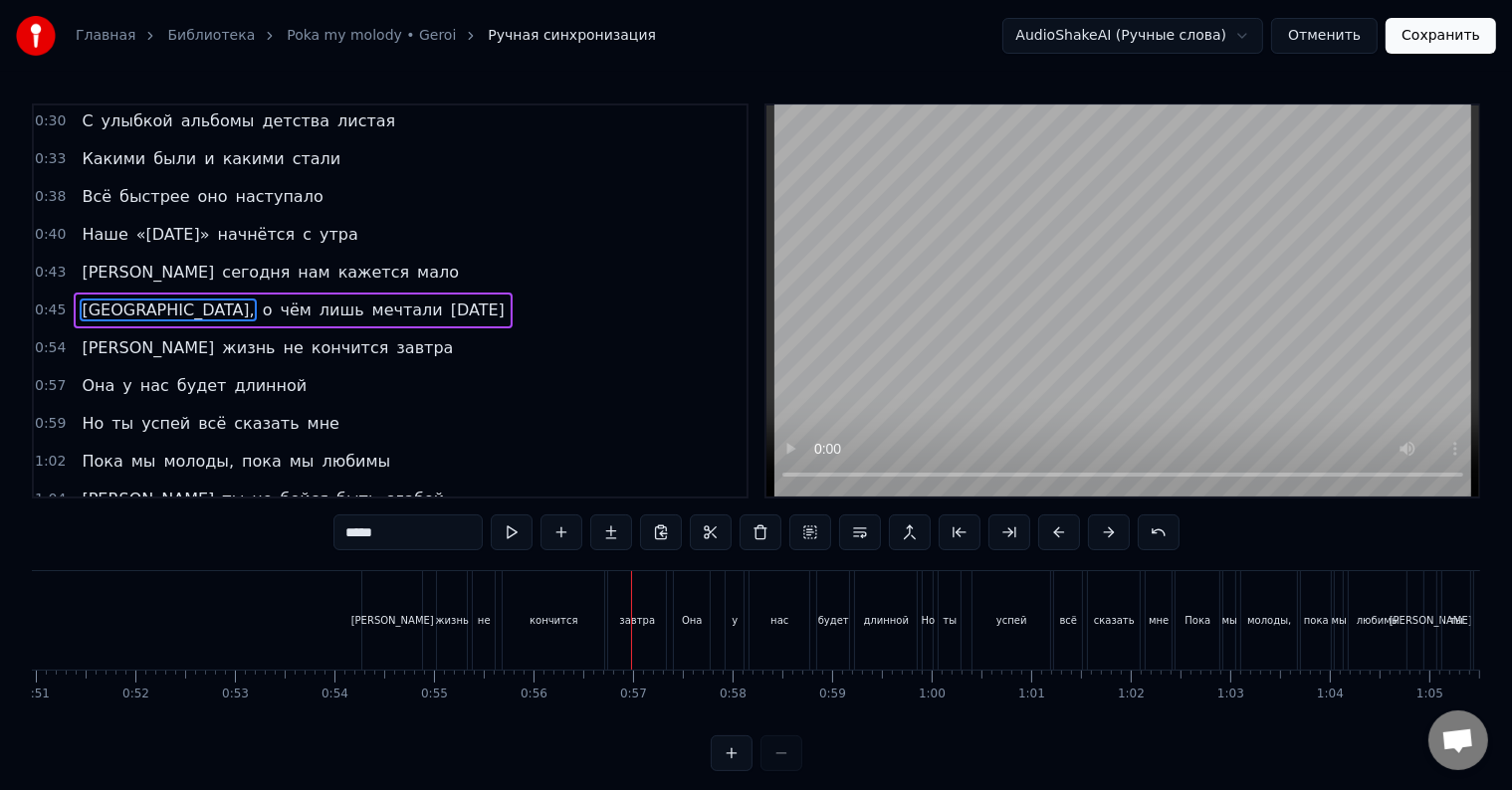
drag, startPoint x: 393, startPoint y: 621, endPoint x: 405, endPoint y: 621, distance: 12.0
click at [405, 621] on div "А" at bounding box center [392, 620] width 60 height 99
type input "*"
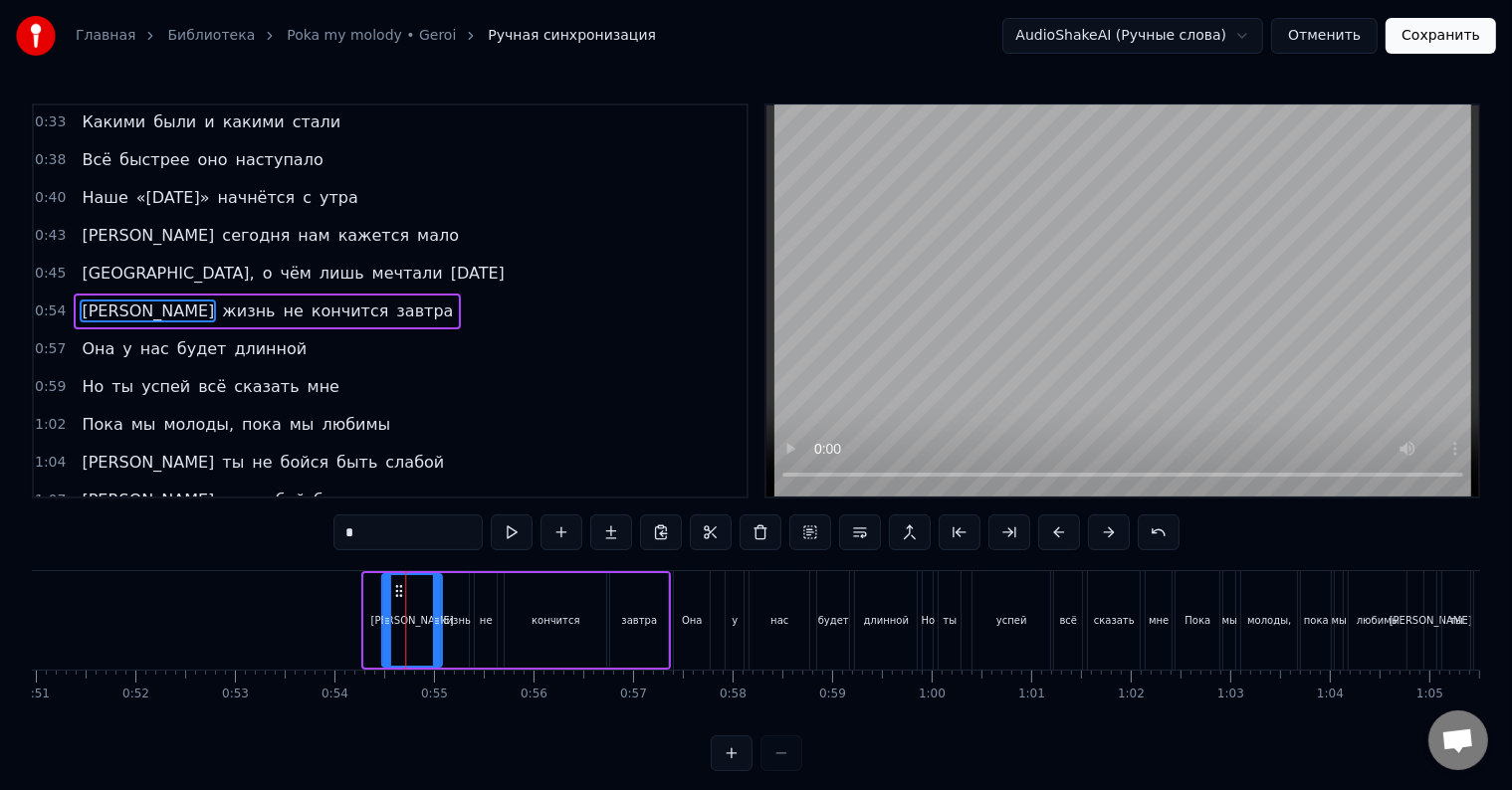
drag, startPoint x: 378, startPoint y: 589, endPoint x: 395, endPoint y: 590, distance: 17.0
click at [395, 590] on icon at bounding box center [399, 592] width 16 height 16
drag, startPoint x: 435, startPoint y: 613, endPoint x: 401, endPoint y: 602, distance: 35.7
click at [417, 616] on icon at bounding box center [420, 621] width 8 height 16
drag, startPoint x: 394, startPoint y: 590, endPoint x: 406, endPoint y: 591, distance: 12.0
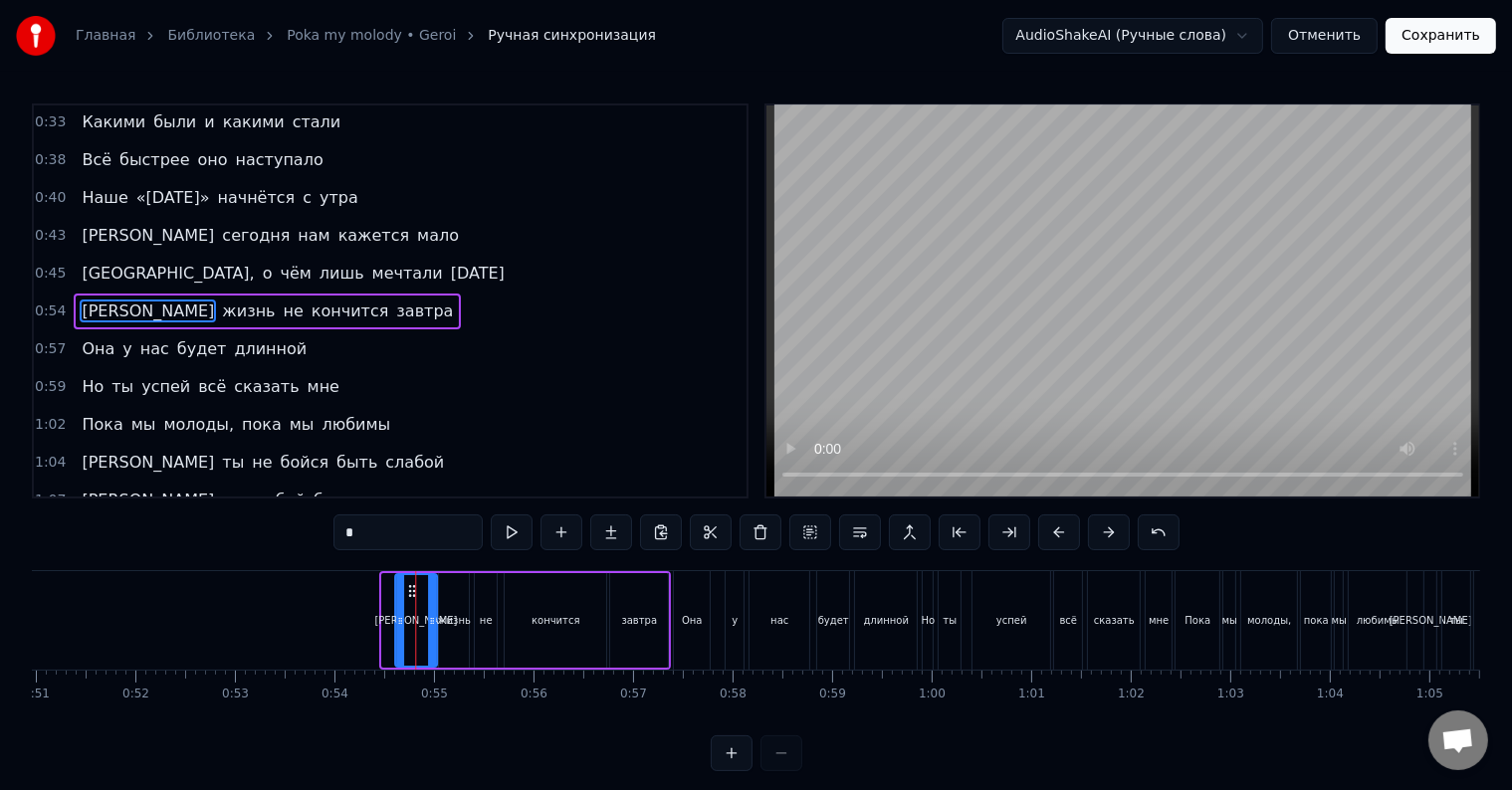
click at [406, 591] on icon at bounding box center [412, 592] width 16 height 16
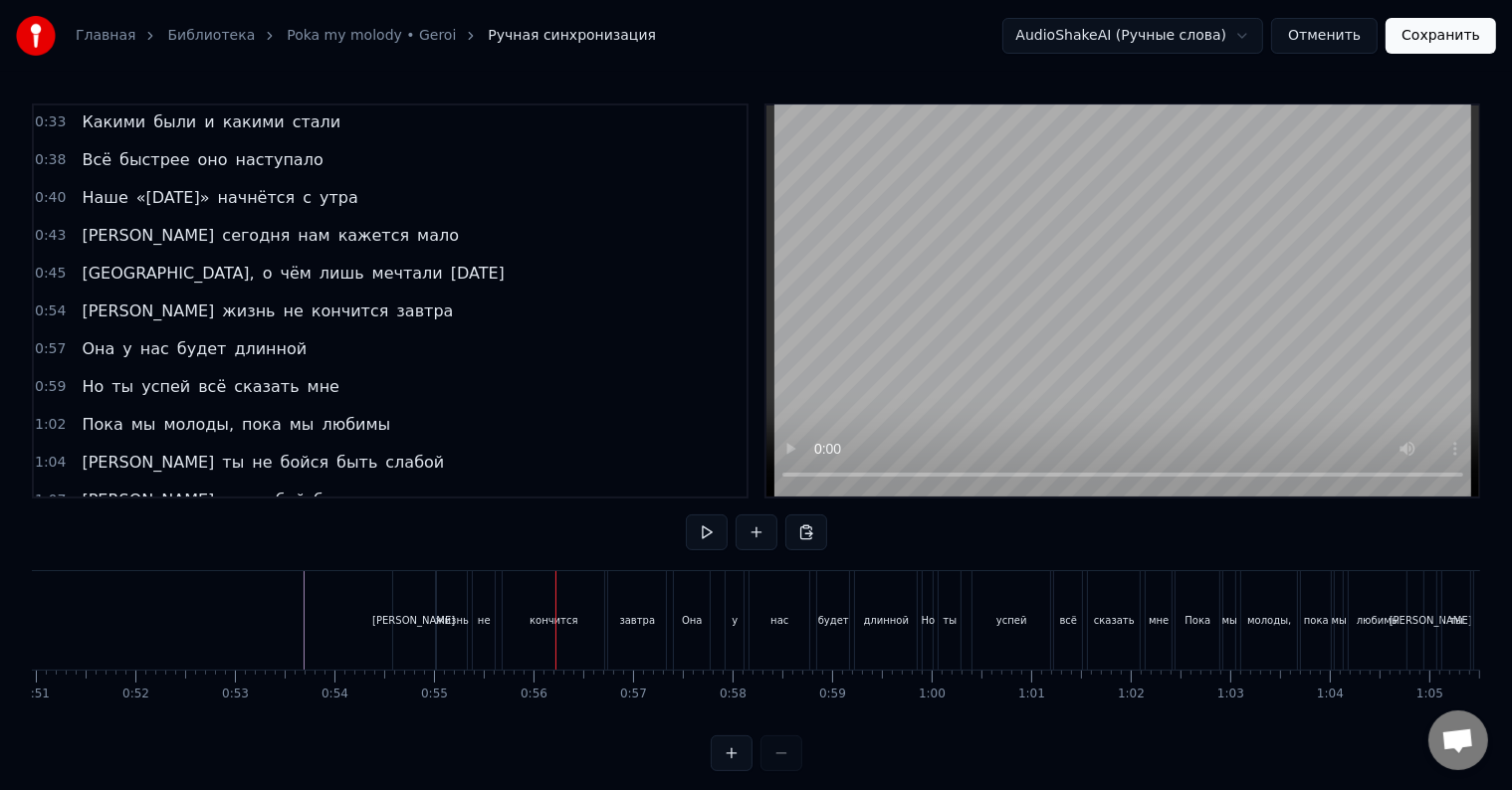
drag, startPoint x: 408, startPoint y: 610, endPoint x: 419, endPoint y: 609, distance: 11.0
click at [419, 609] on div "А" at bounding box center [414, 620] width 42 height 99
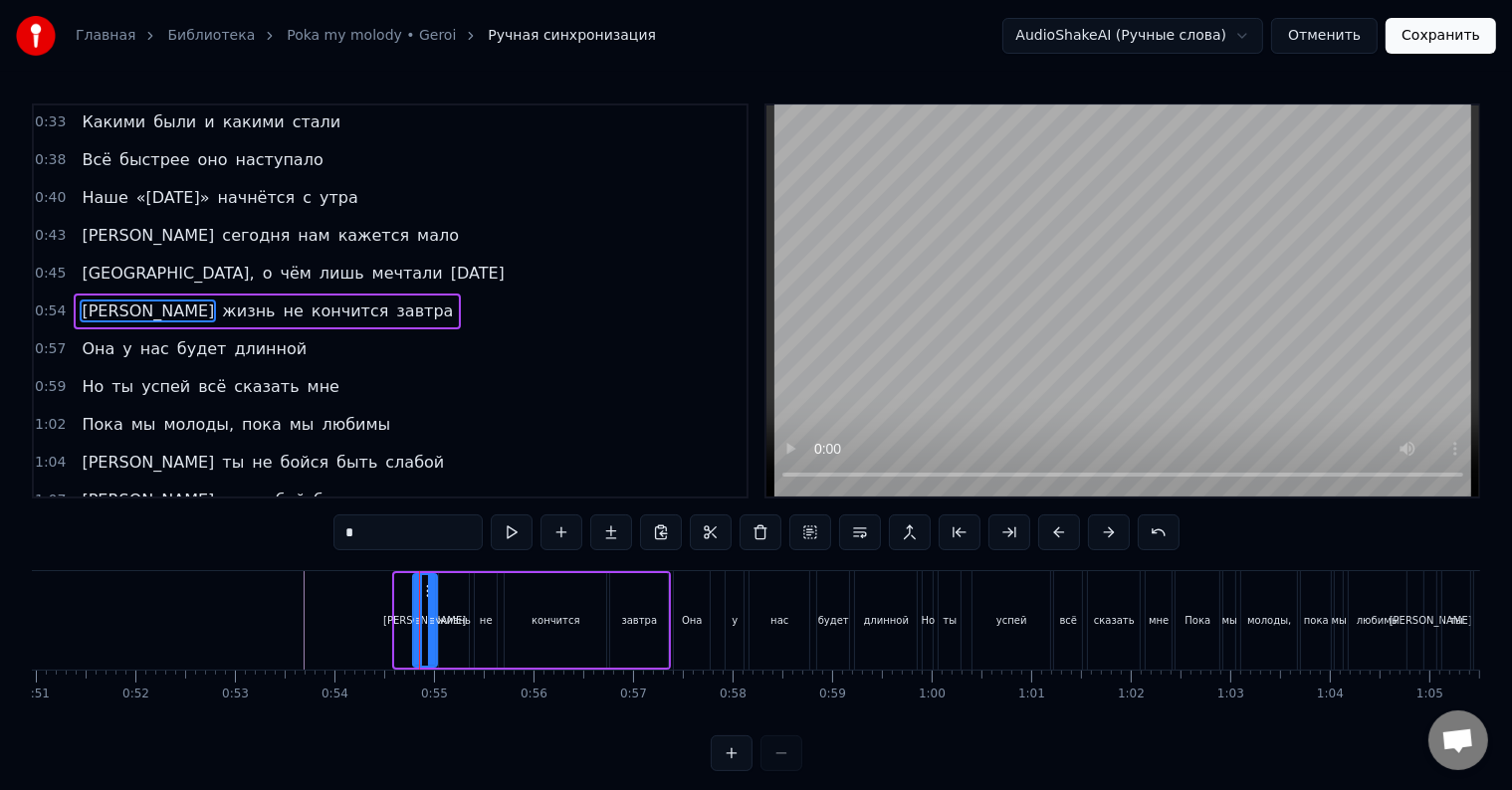
drag, startPoint x: 400, startPoint y: 596, endPoint x: 418, endPoint y: 598, distance: 18.1
click at [418, 598] on div at bounding box center [418, 620] width 8 height 91
click at [430, 591] on icon at bounding box center [437, 592] width 16 height 16
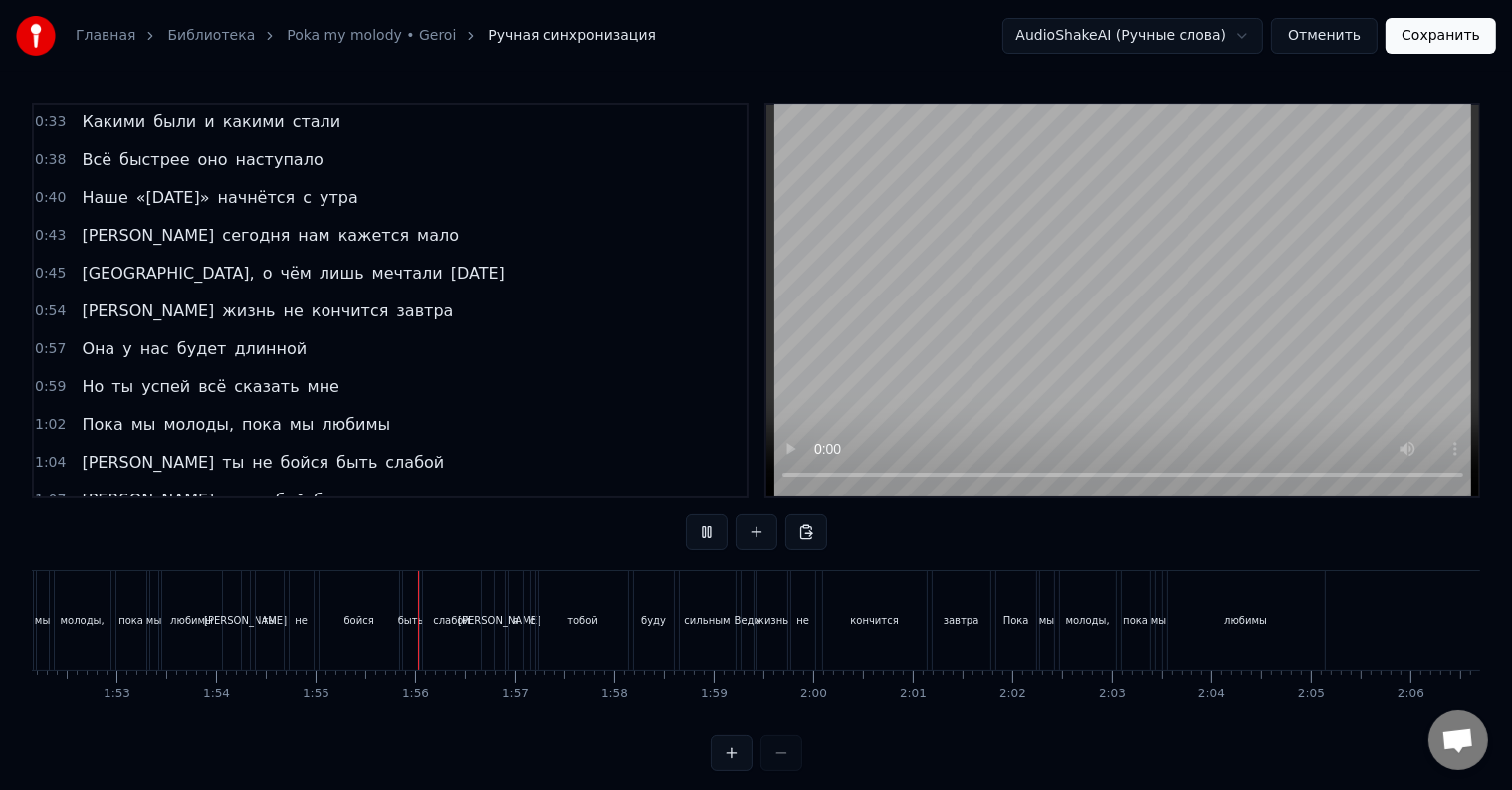
scroll to position [0, 11396]
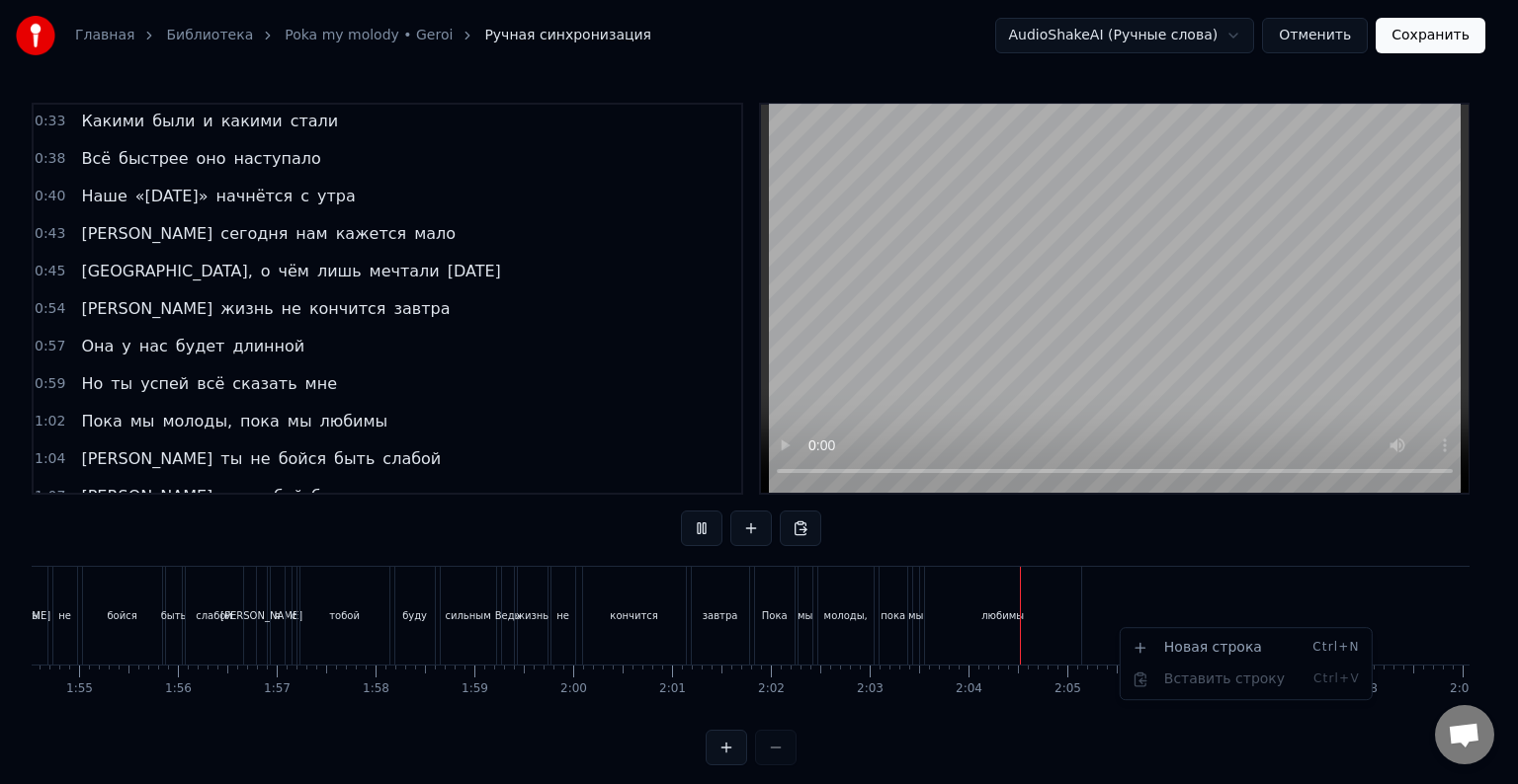
click at [1126, 525] on html "Главная Библиотека Poka my molody • Geroi Ручная синхронизация AudioShakeAI (Ру…" at bounding box center [759, 398] width 1518 height 797
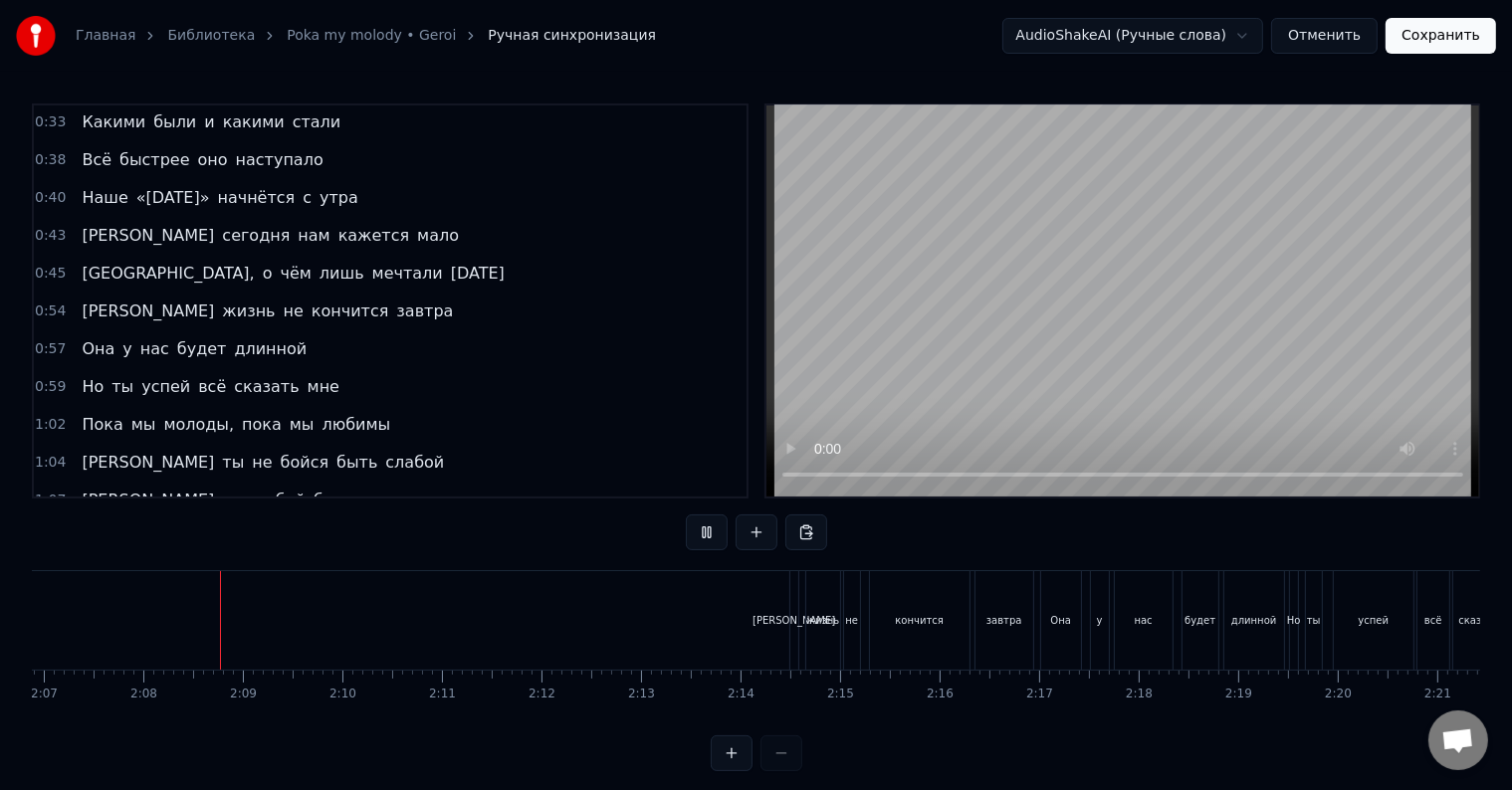
scroll to position [0, 12666]
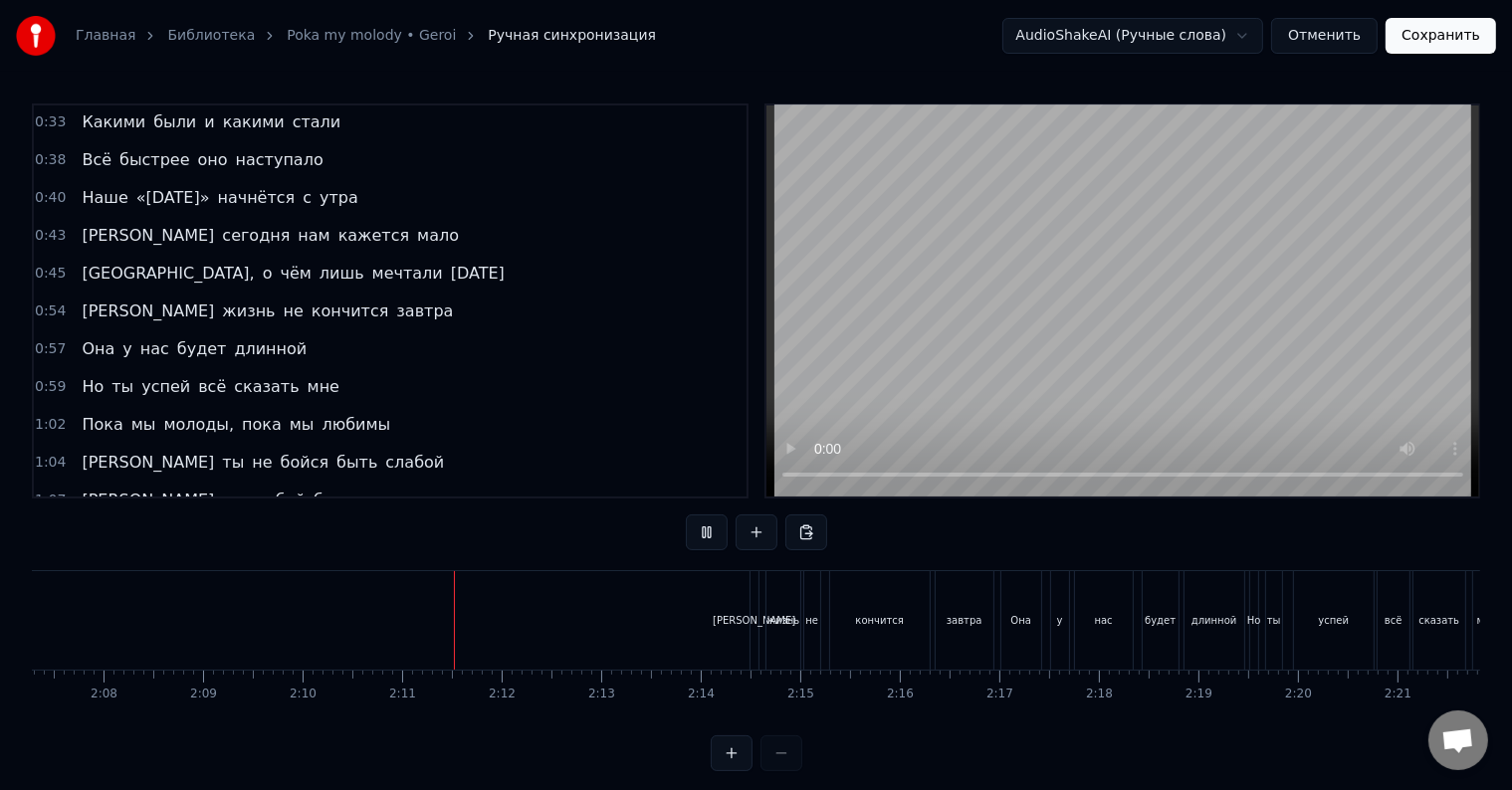
click at [1432, 32] on button "Сохранить" at bounding box center [1440, 36] width 111 height 36
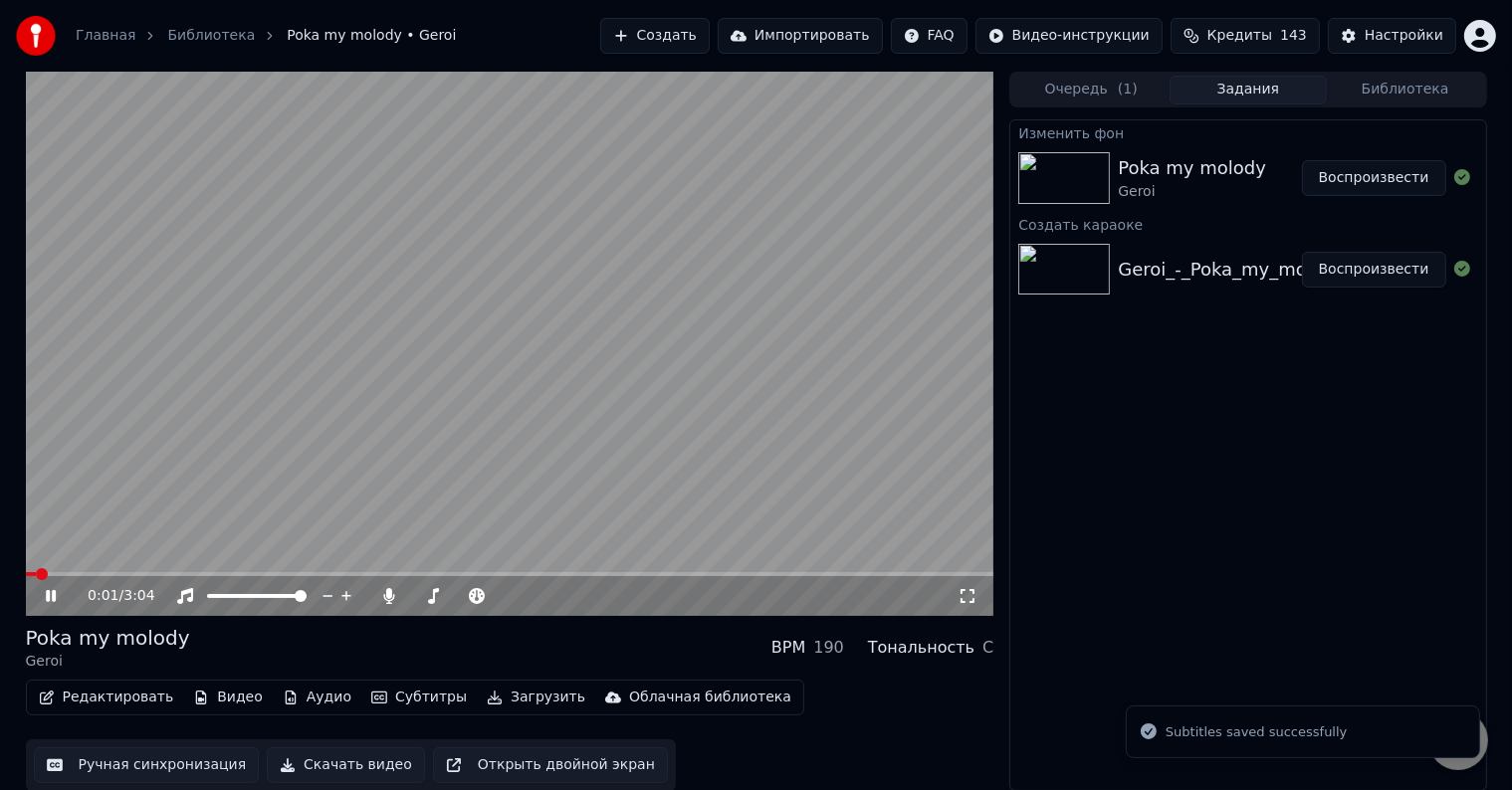
click at [260, 582] on div "0:01 / 3:04" at bounding box center [510, 596] width 968 height 40
click at [262, 573] on span at bounding box center [510, 575] width 968 height 4
click at [280, 573] on span at bounding box center [510, 575] width 968 height 4
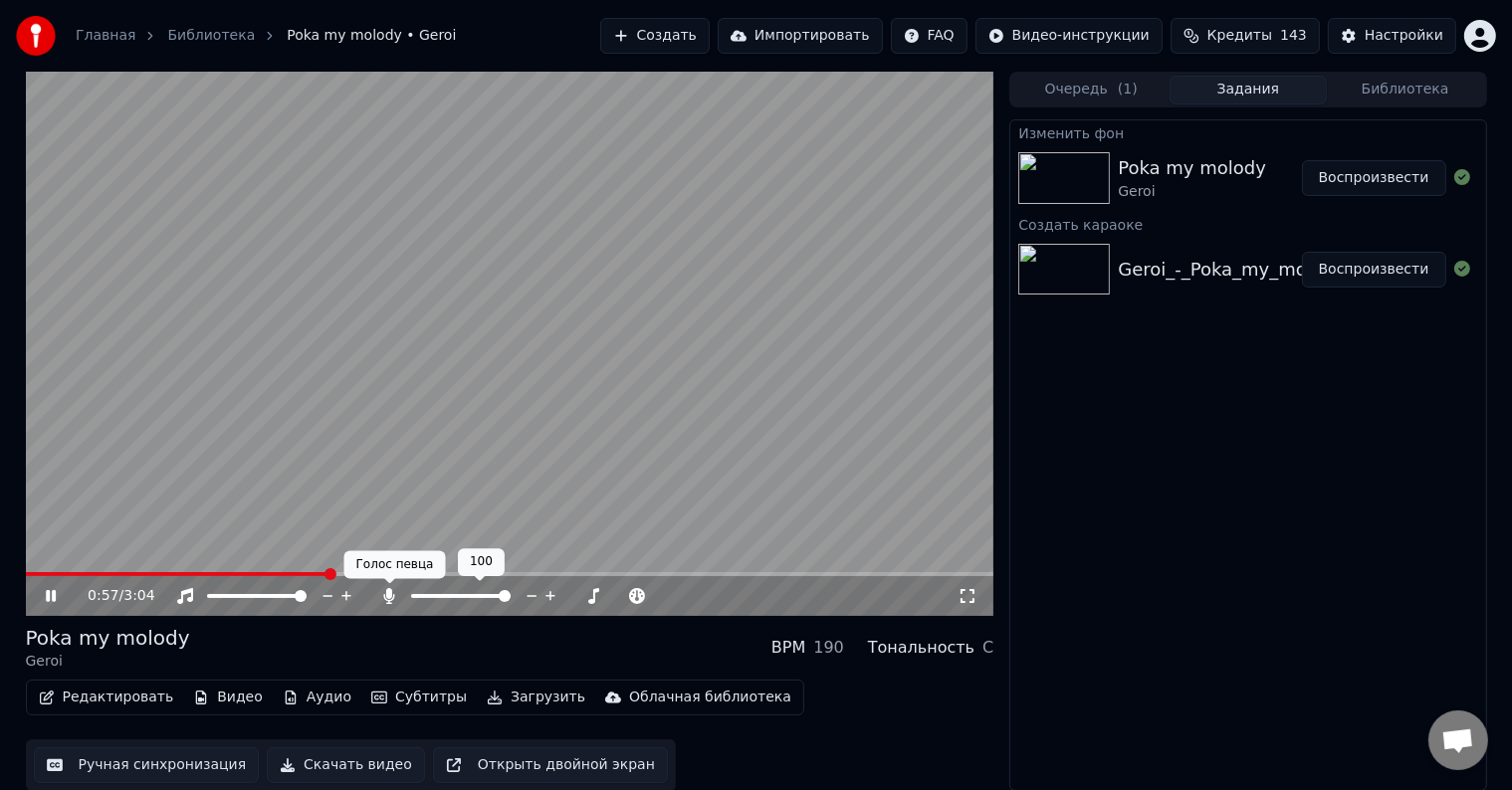
click at [390, 592] on icon at bounding box center [389, 596] width 11 height 16
click at [50, 593] on icon at bounding box center [65, 596] width 47 height 16
click at [335, 763] on button "Скачать видео" at bounding box center [345, 765] width 159 height 36
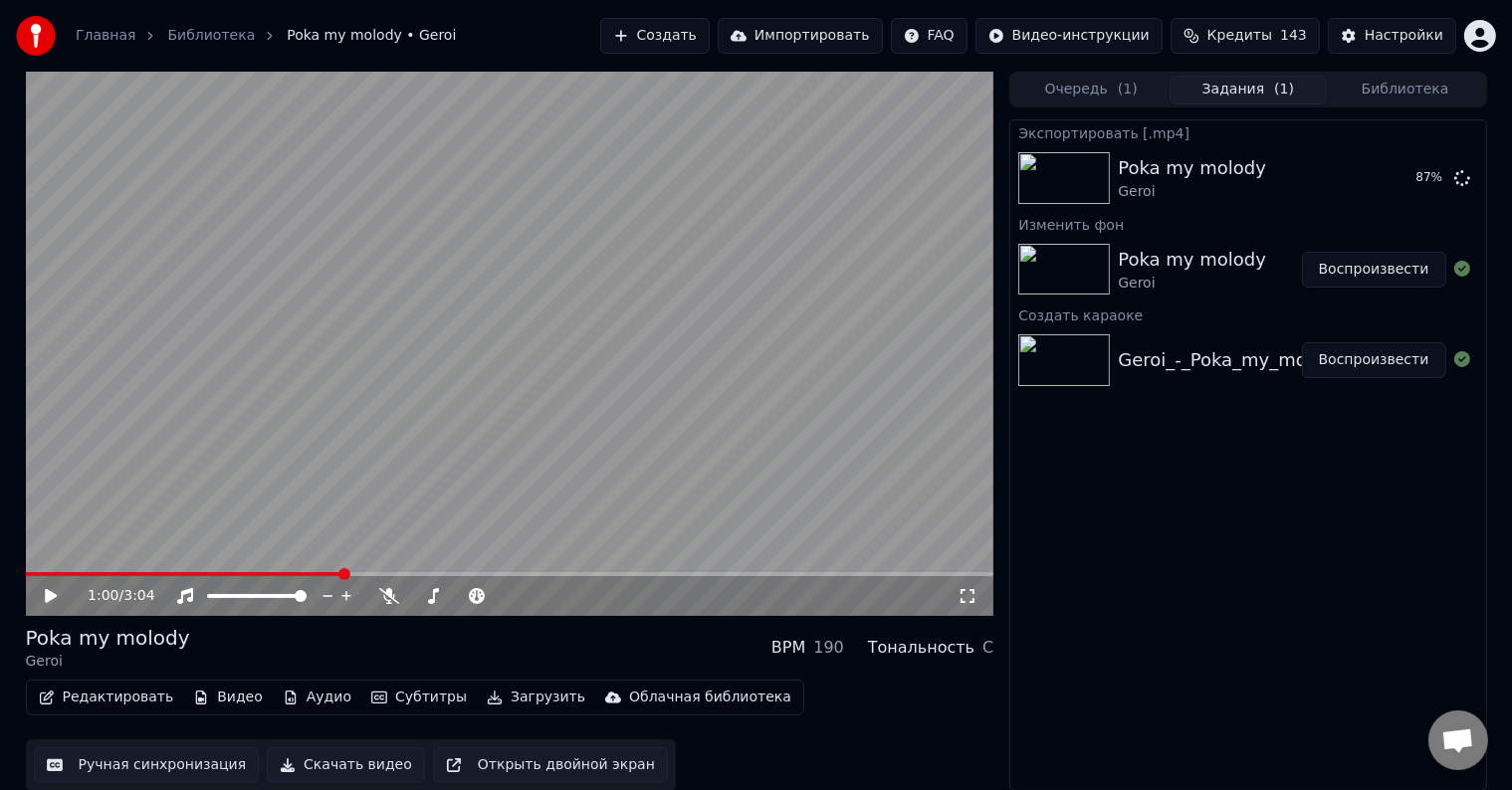
click at [835, 61] on div "Главная Библиотека Poka my molody • Geroi Создать Импортировать FAQ Видео-инстр…" at bounding box center [756, 36] width 1512 height 72
click at [1382, 179] on button "Показать" at bounding box center [1394, 179] width 103 height 36
